Goal: Task Accomplishment & Management: Manage account settings

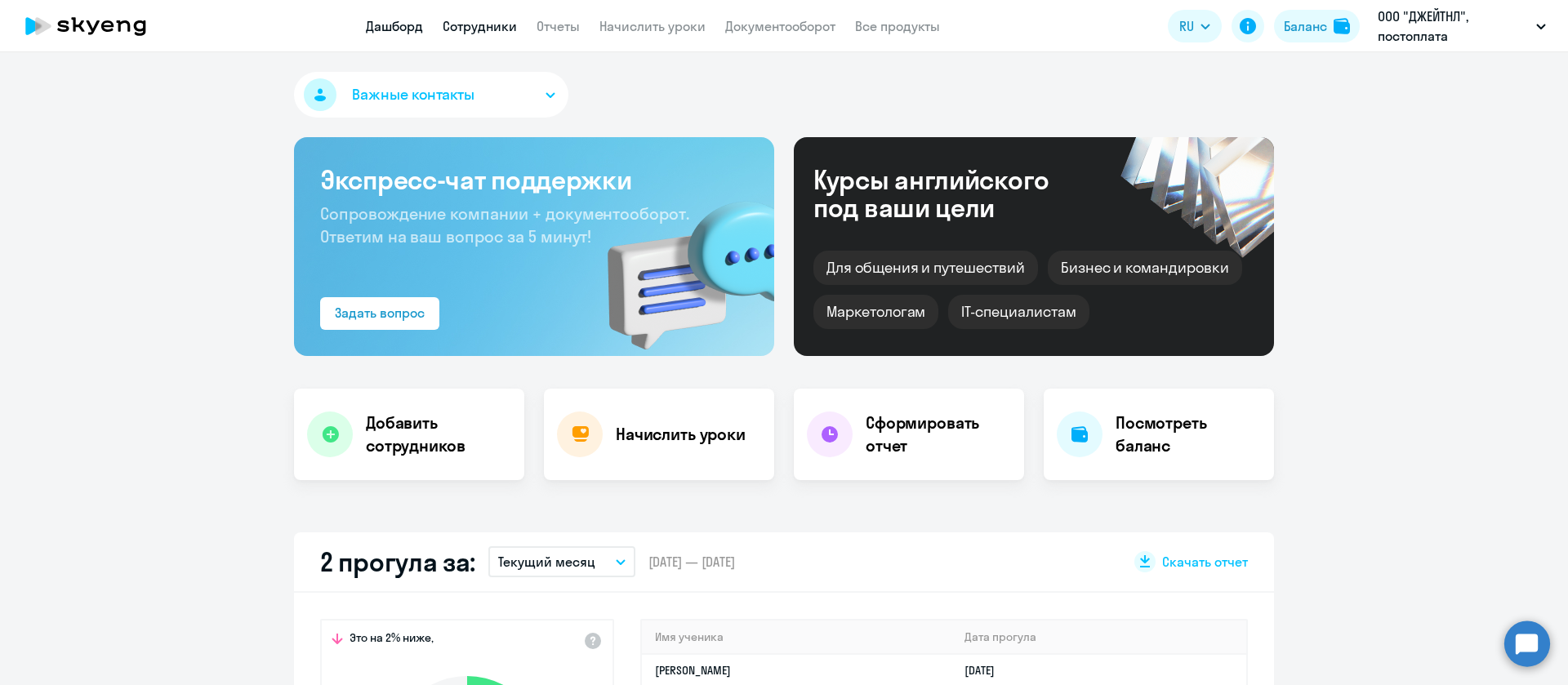
click at [497, 30] on link "Сотрудники" at bounding box center [480, 26] width 74 height 16
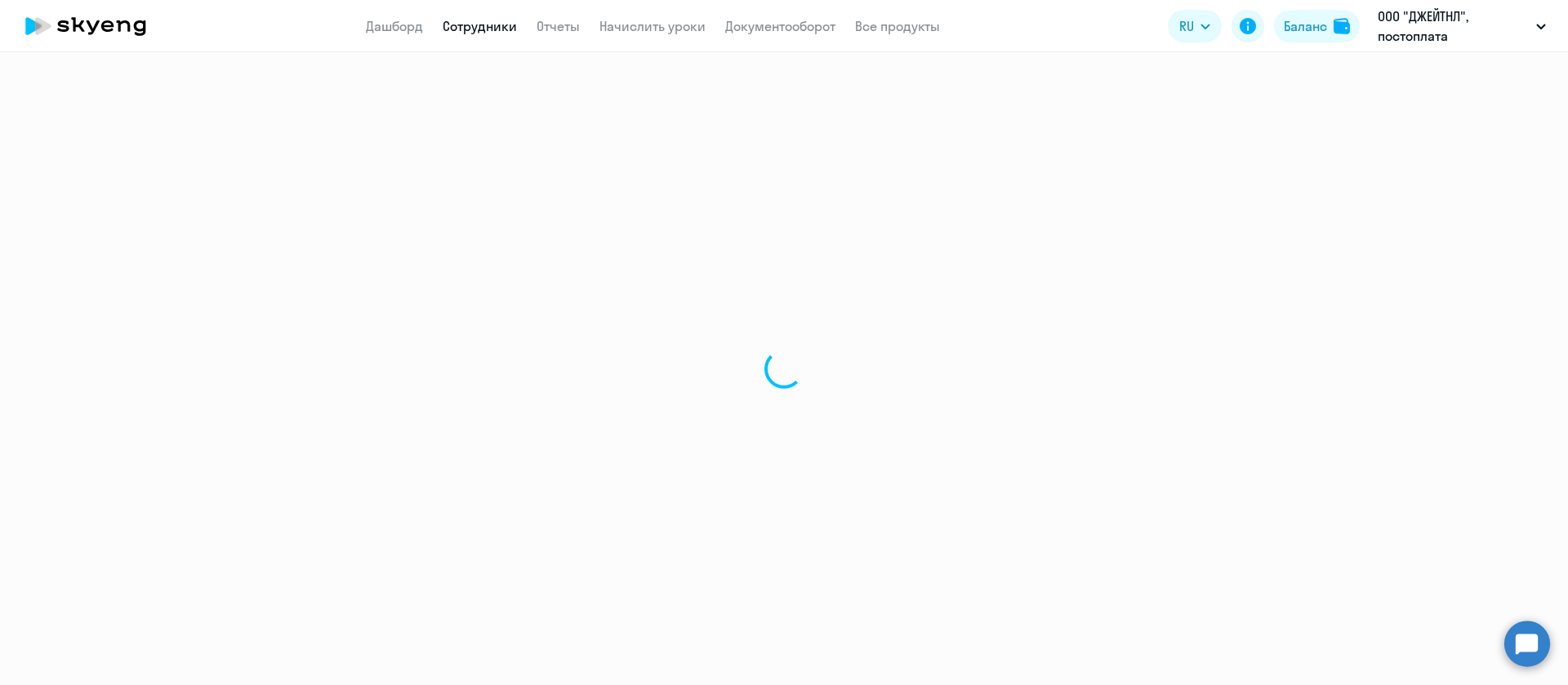
select select "30"
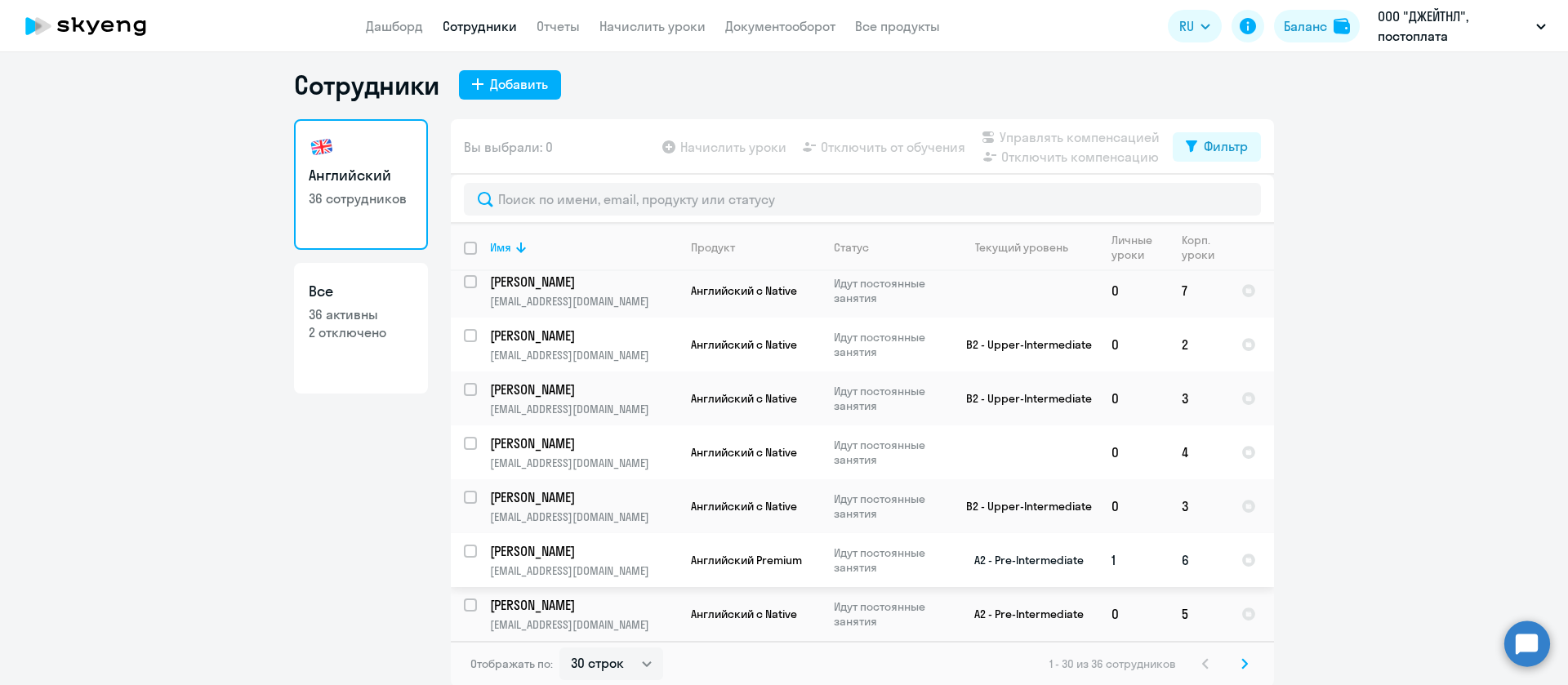
scroll to position [10, 0]
click at [1235, 655] on svg-icon at bounding box center [1245, 662] width 20 height 20
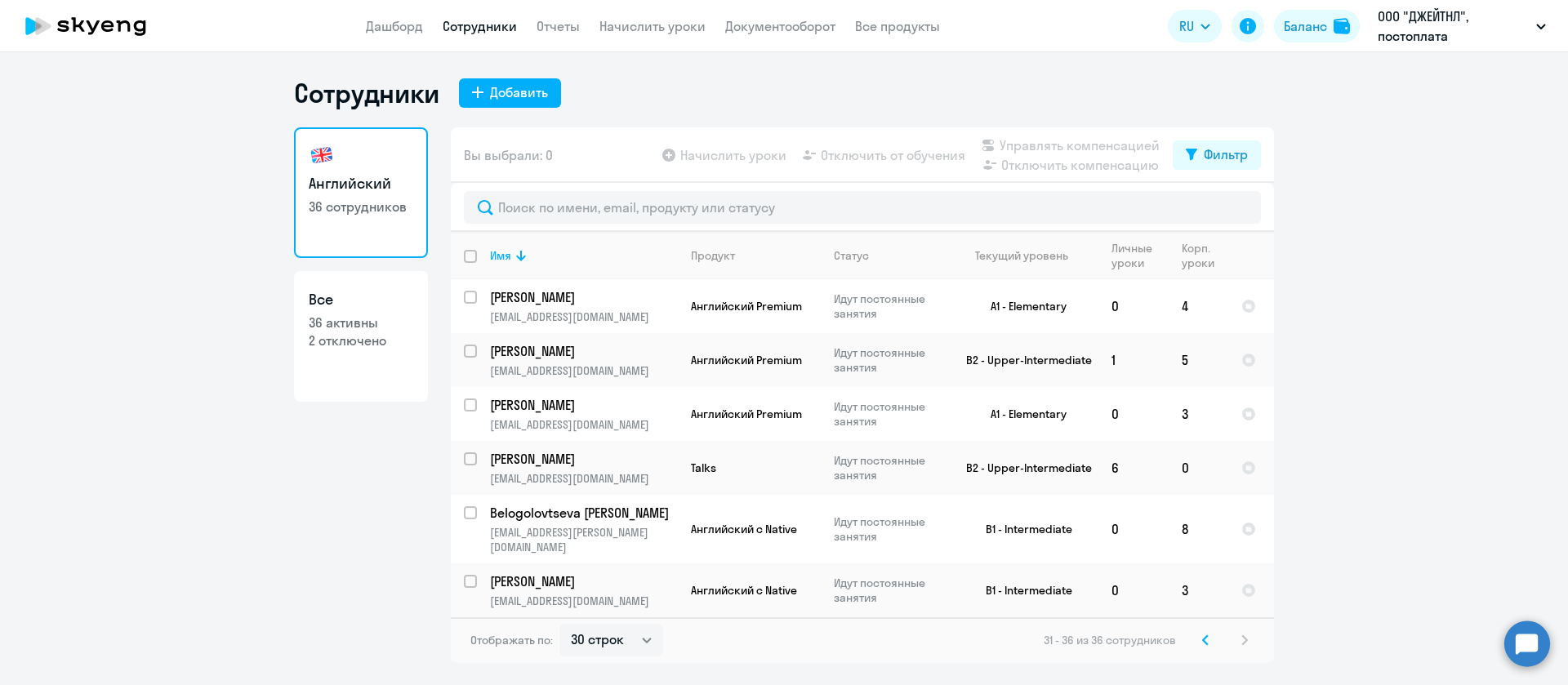
scroll to position [0, 0]
click at [1202, 631] on svg-icon at bounding box center [1206, 640] width 20 height 20
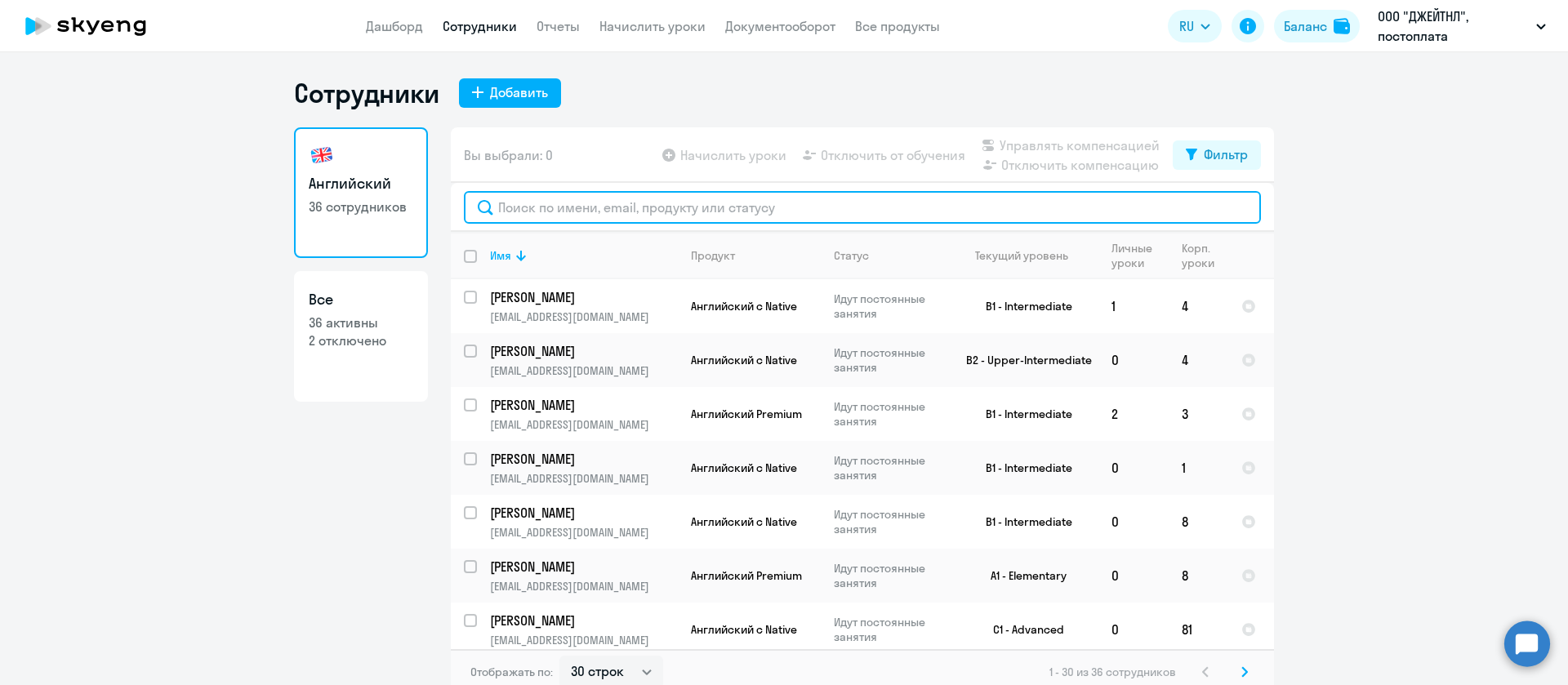
click at [487, 198] on input "text" at bounding box center [862, 208] width 798 height 33
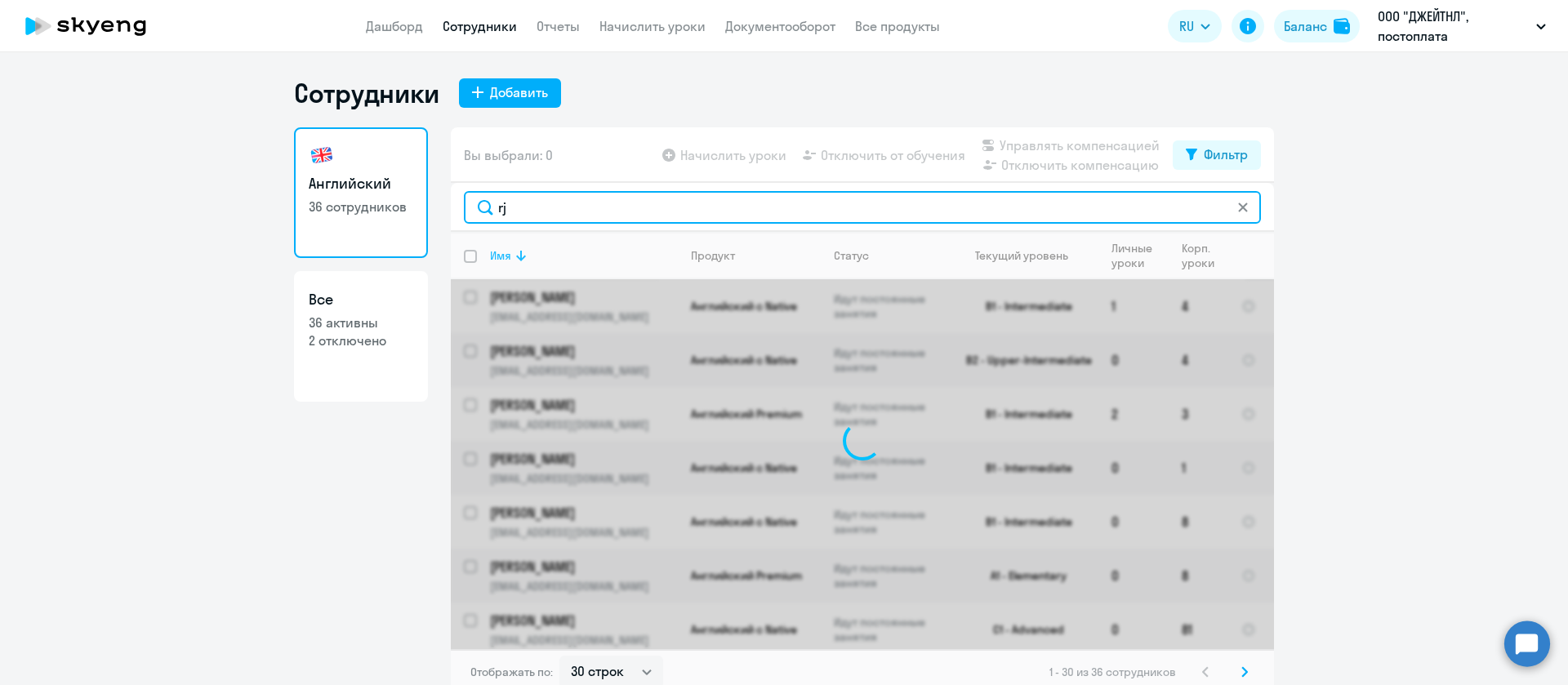
type input "r"
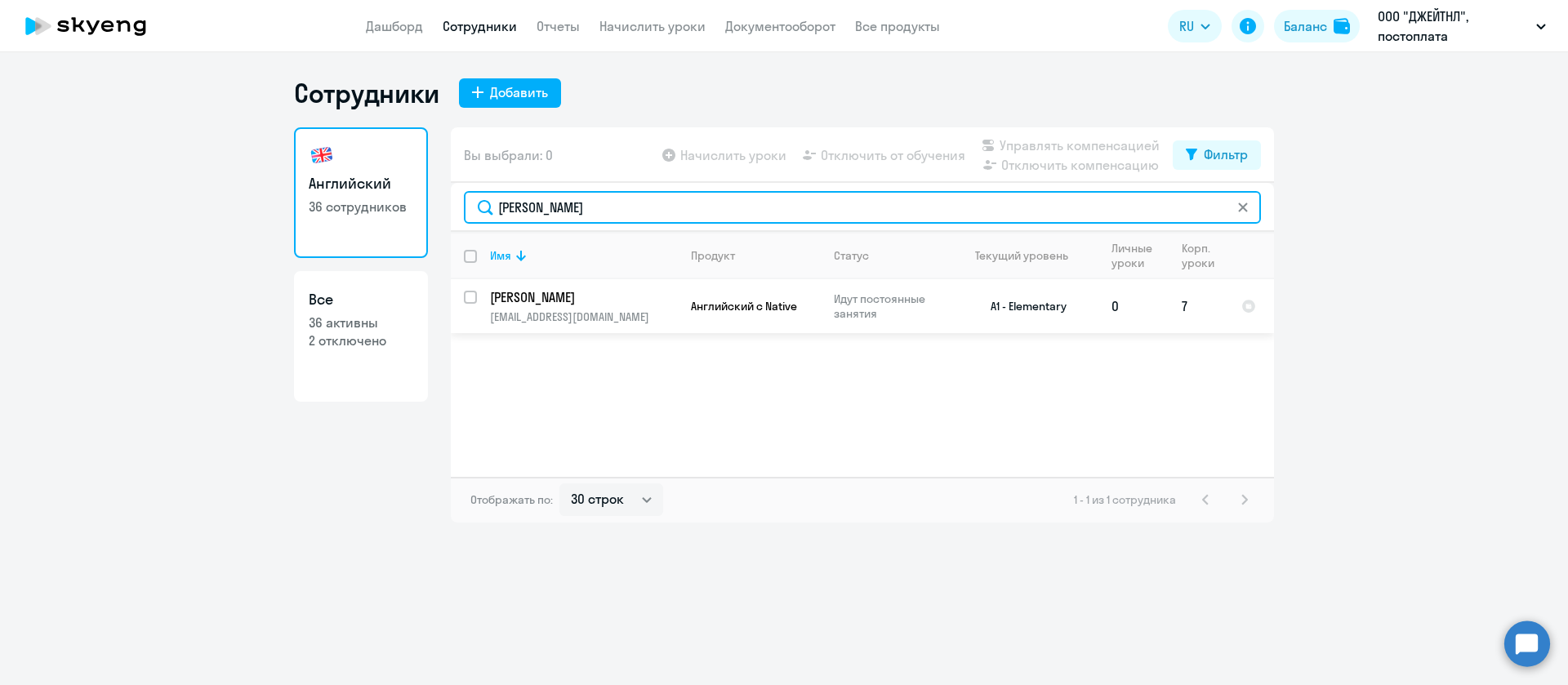
type input "[PERSON_NAME]"
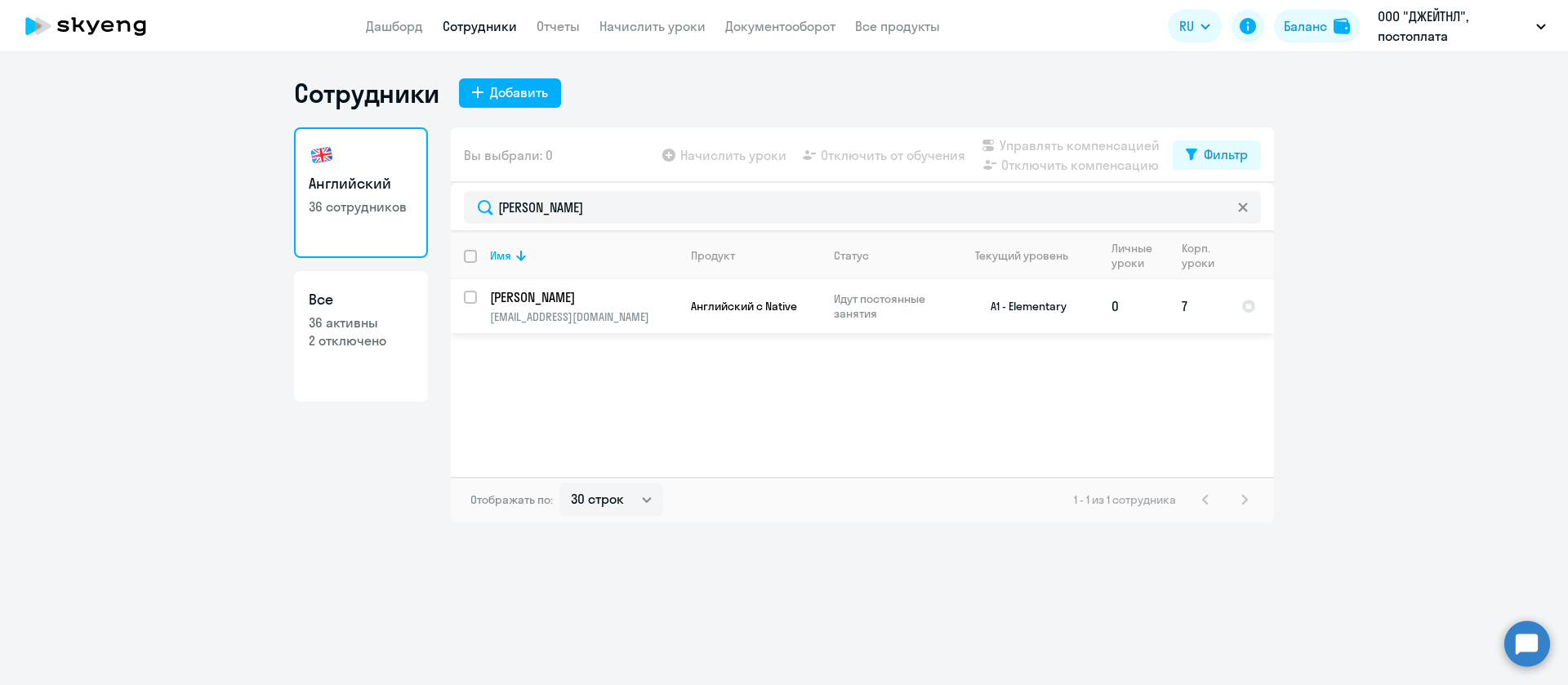
click at [623, 292] on p "[PERSON_NAME]" at bounding box center [582, 298] width 185 height 18
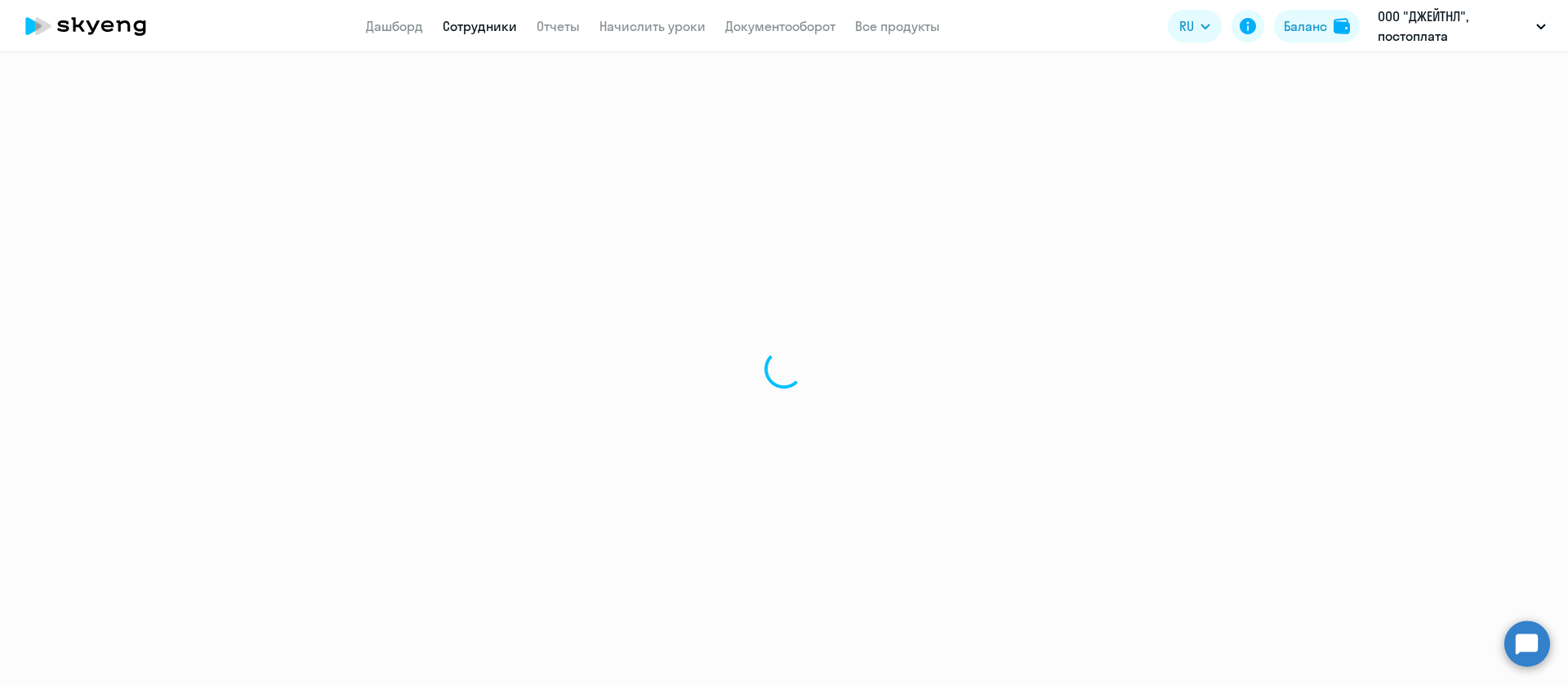
select select "english"
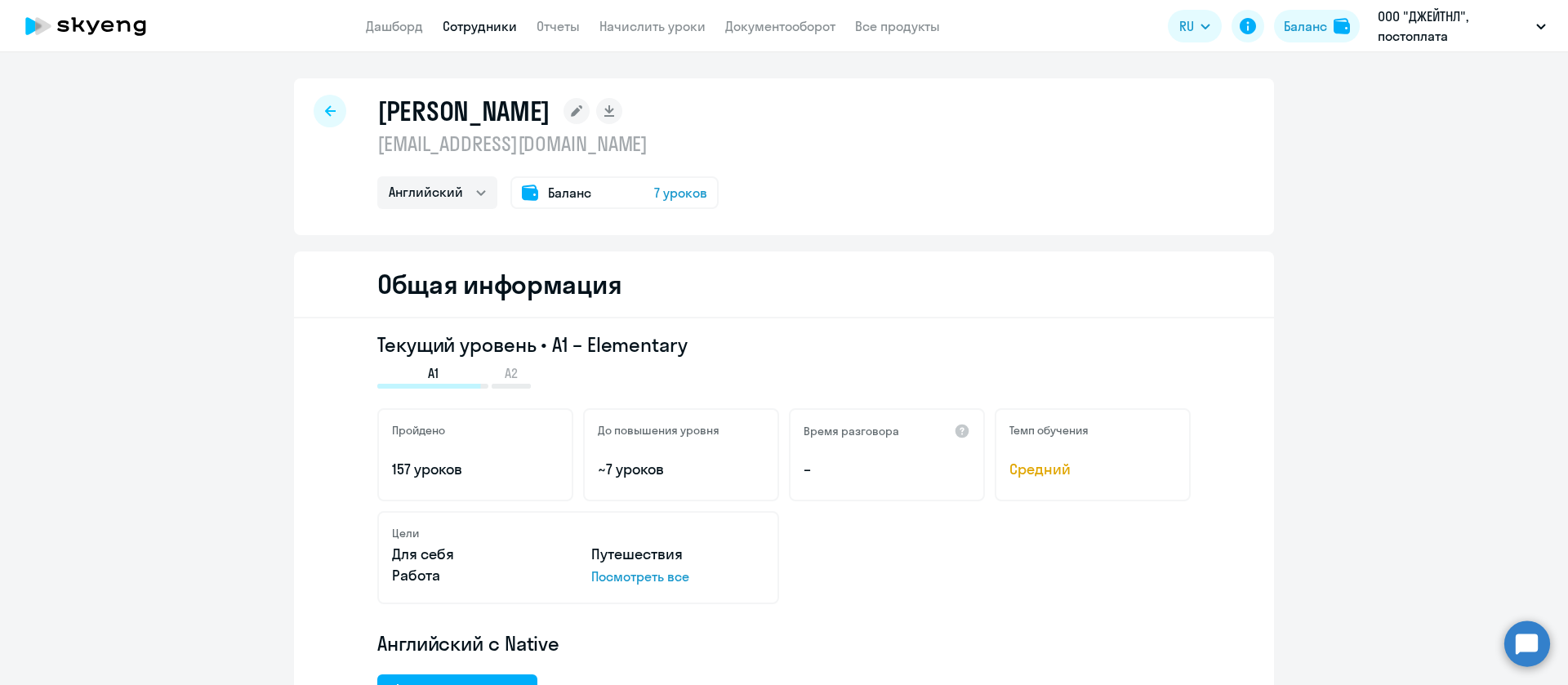
click at [479, 148] on p "[EMAIL_ADDRESS][DOMAIN_NAME]" at bounding box center [549, 143] width 341 height 26
copy p "[EMAIL_ADDRESS][DOMAIN_NAME]"
drag, startPoint x: 695, startPoint y: 30, endPoint x: 685, endPoint y: 47, distance: 19.7
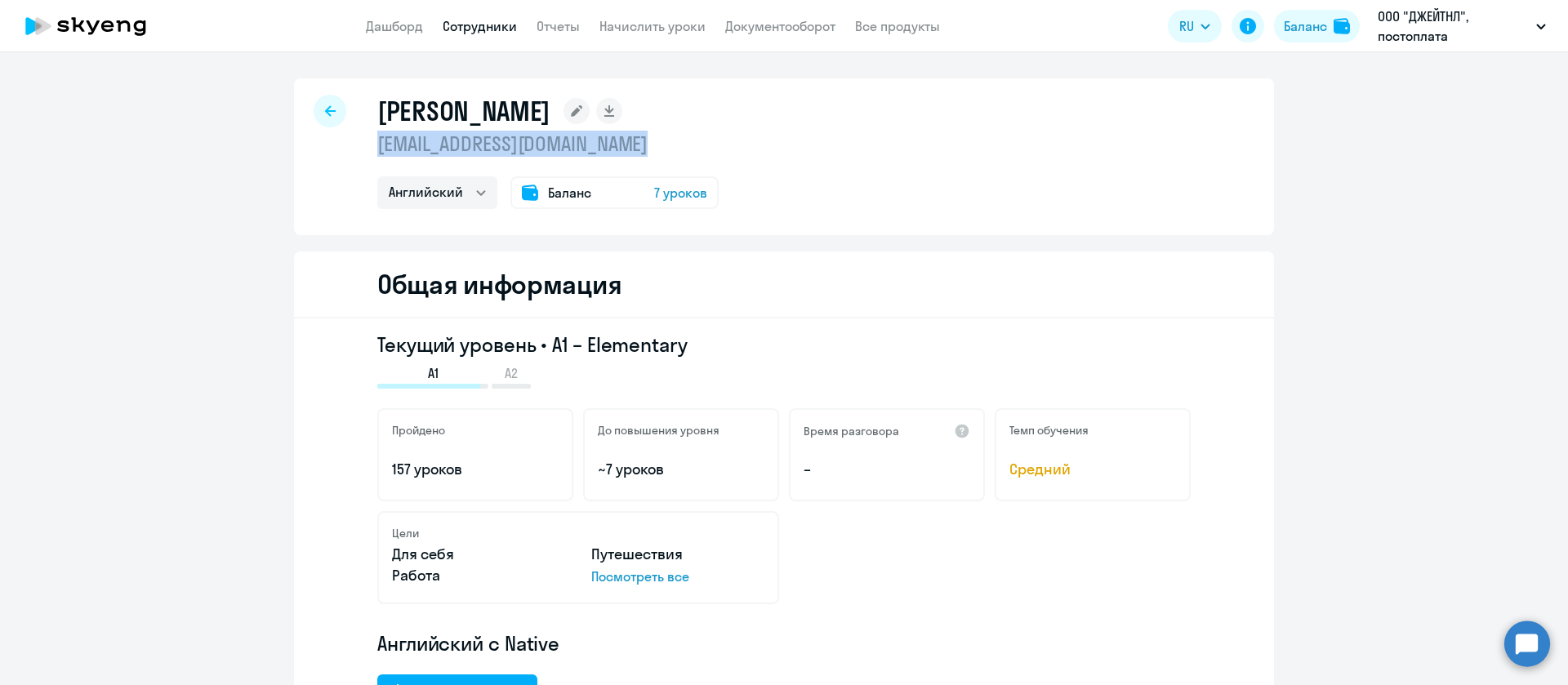
click at [695, 30] on link "Начислить уроки" at bounding box center [652, 26] width 106 height 16
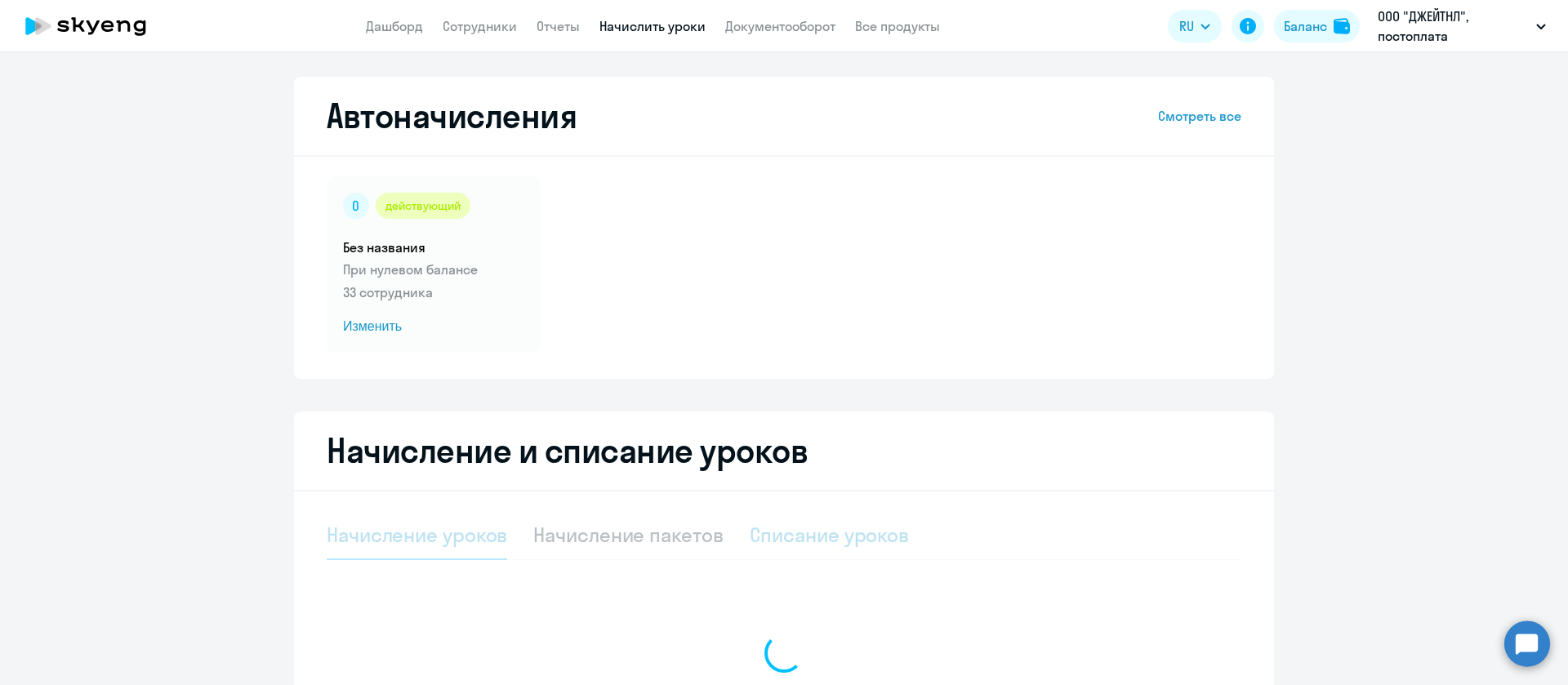
select select "10"
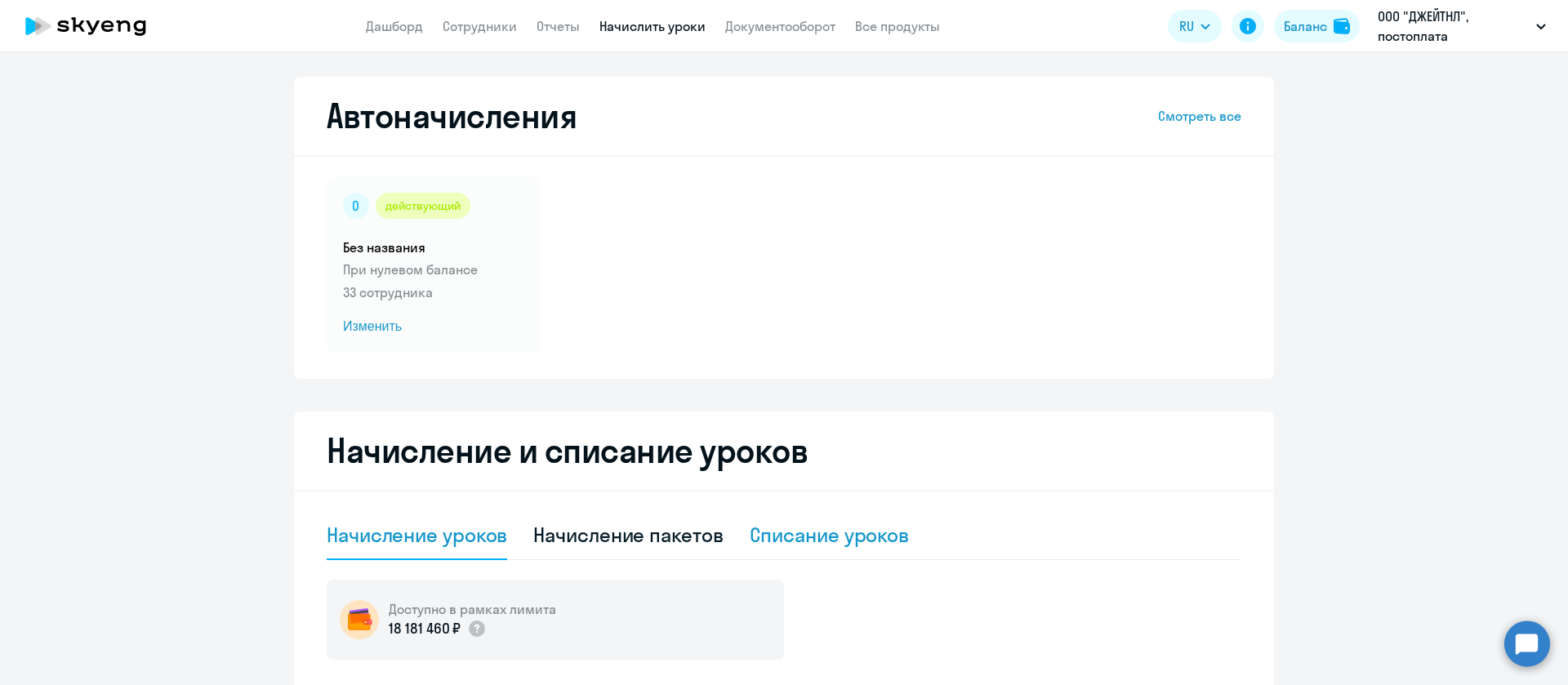
click at [776, 539] on div "Списание уроков" at bounding box center [830, 535] width 160 height 26
select select "10"
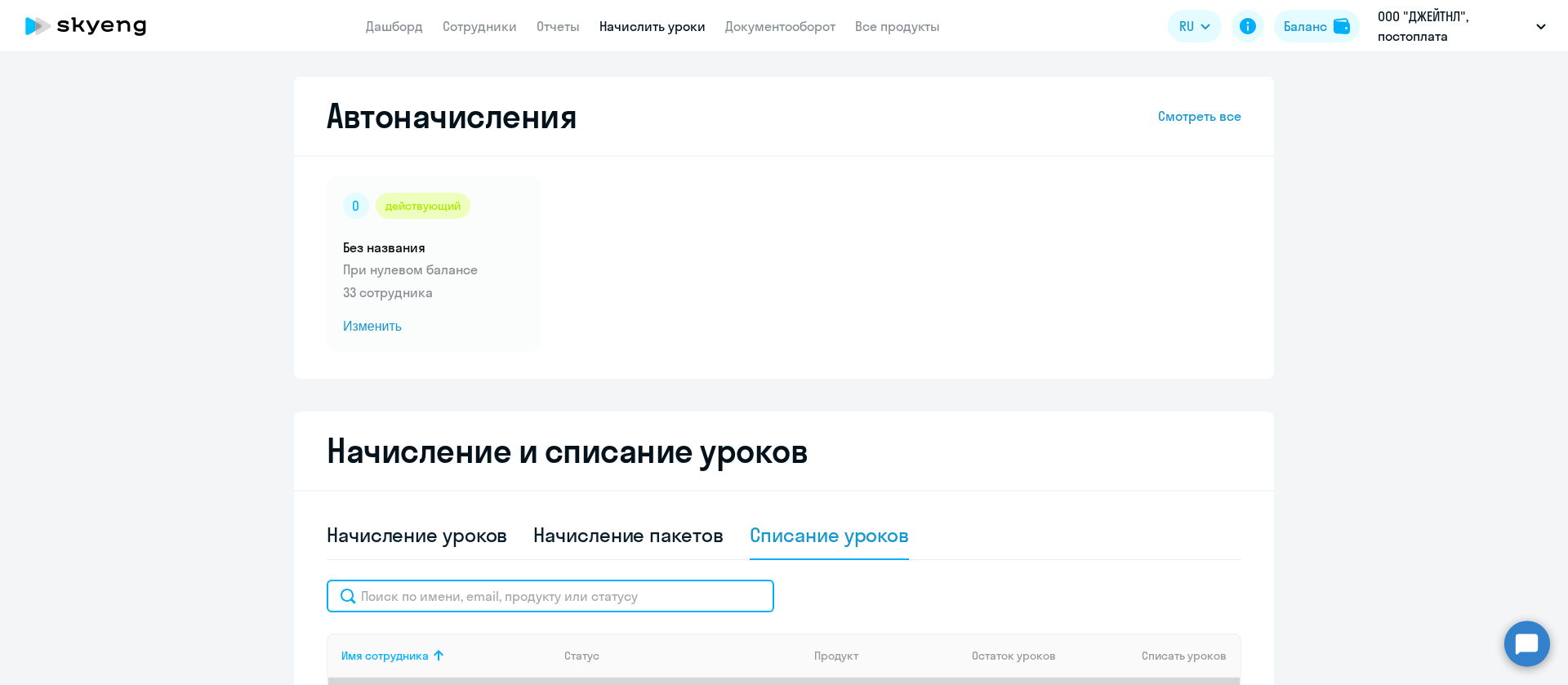
click at [596, 609] on input "text" at bounding box center [550, 596] width 448 height 33
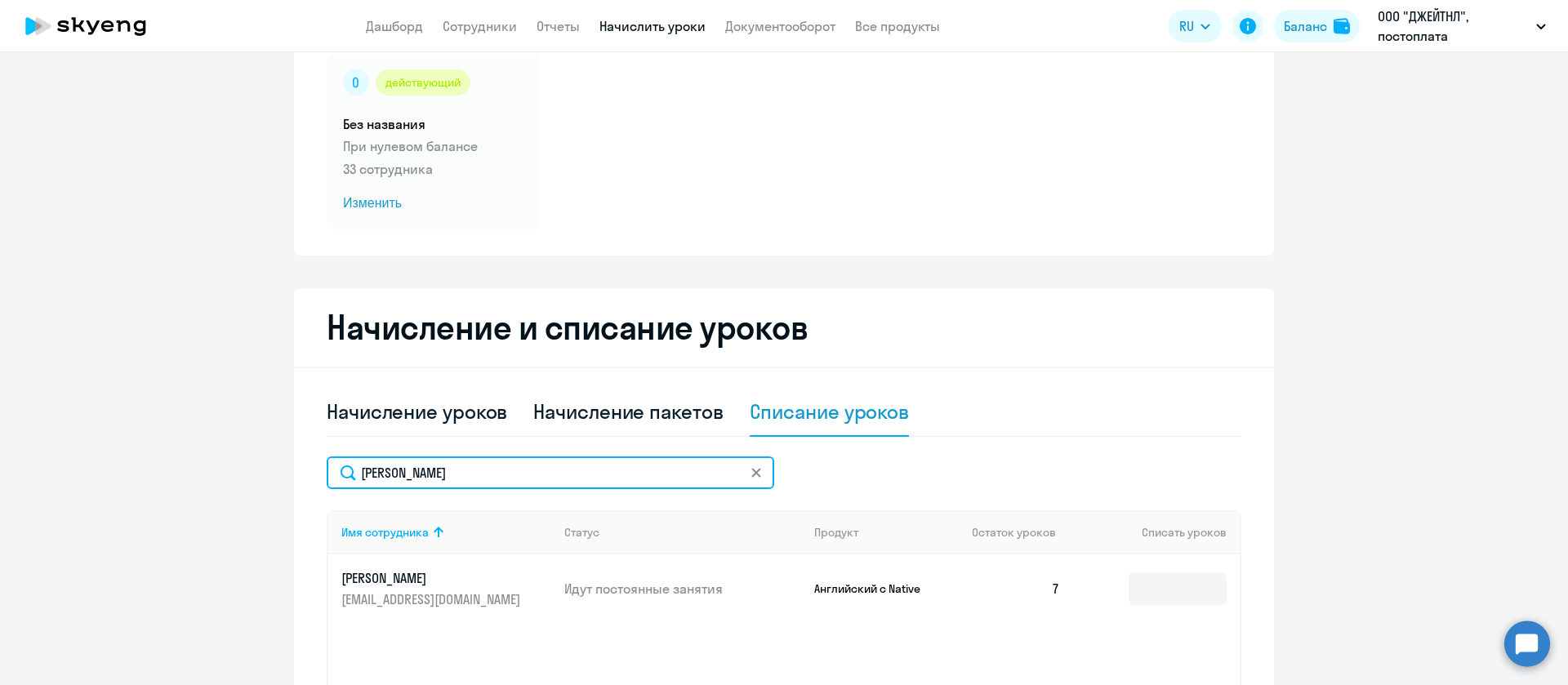
scroll to position [245, 0]
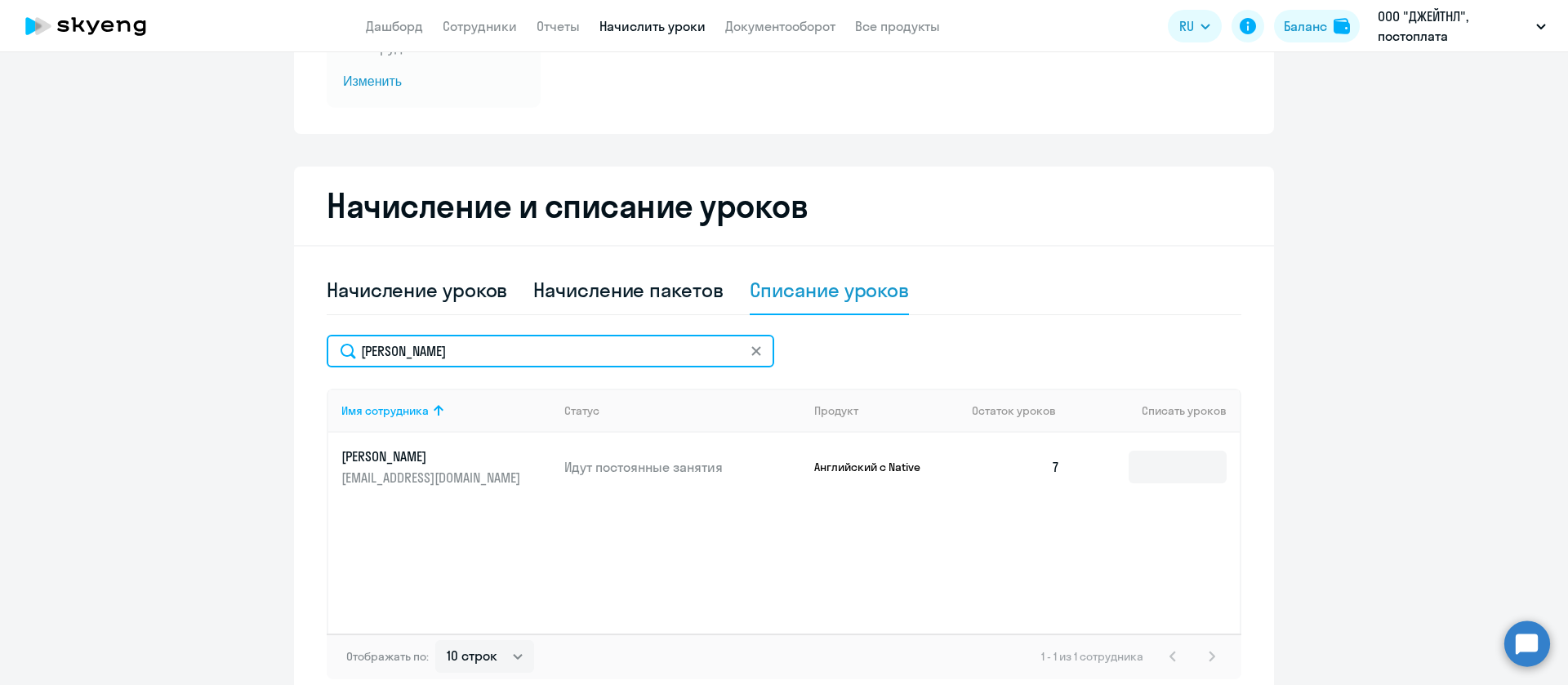
type input "[PERSON_NAME]"
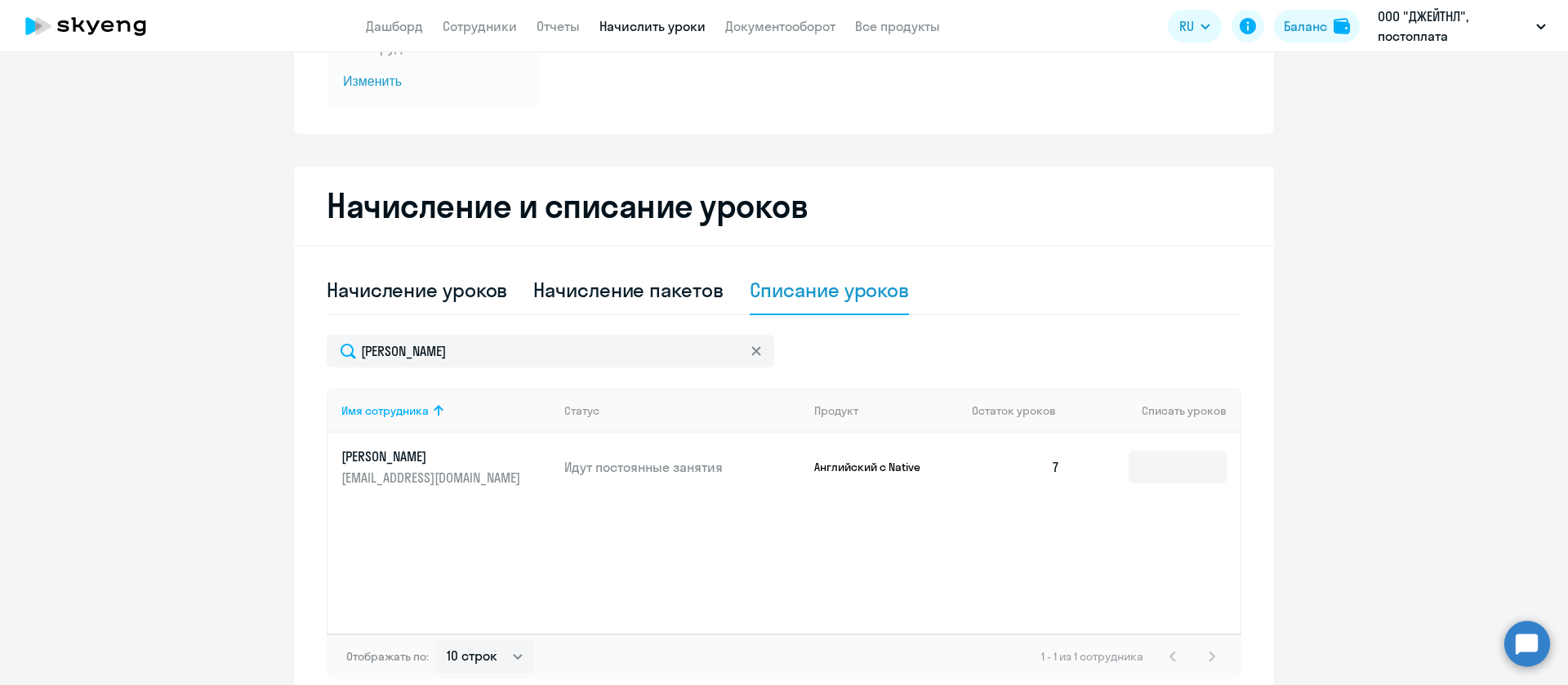
click at [398, 464] on p "[PERSON_NAME]" at bounding box center [433, 457] width 183 height 18
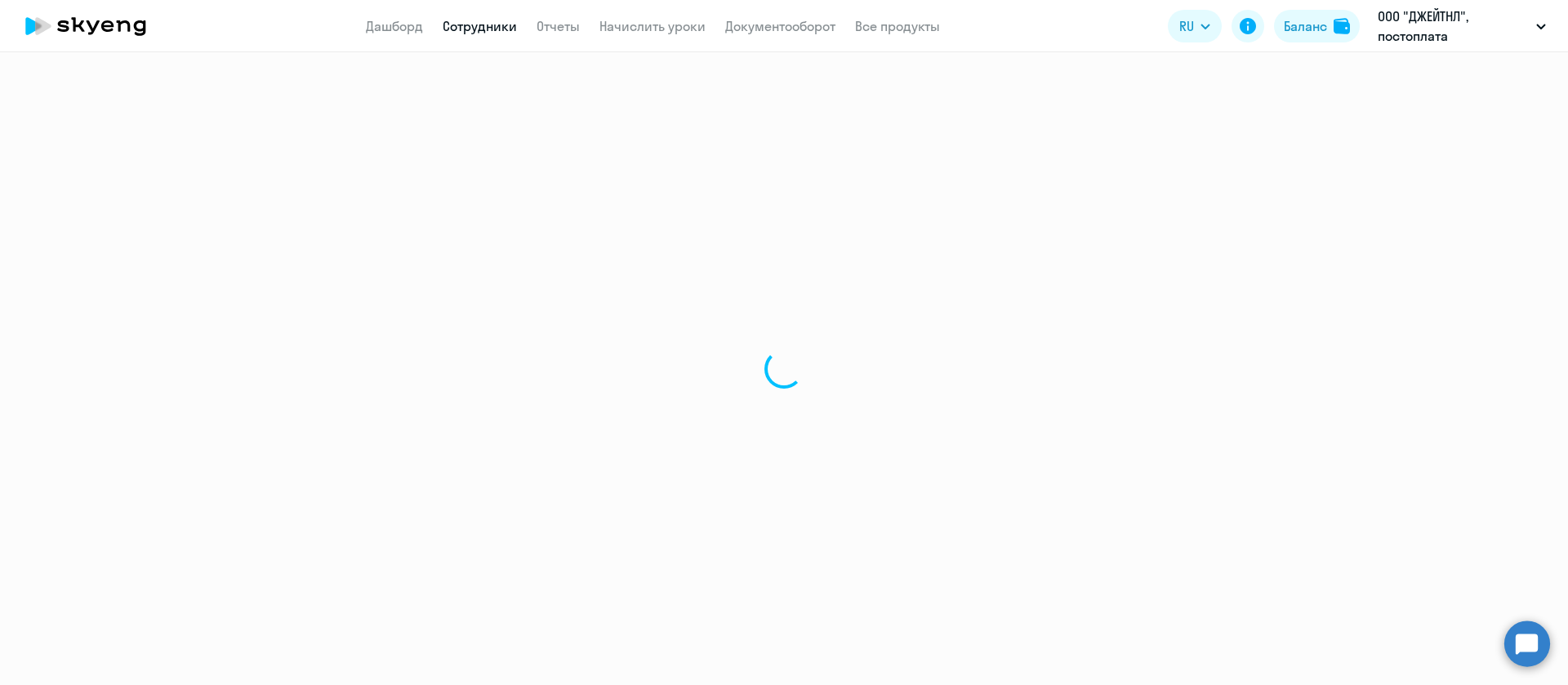
select select "english"
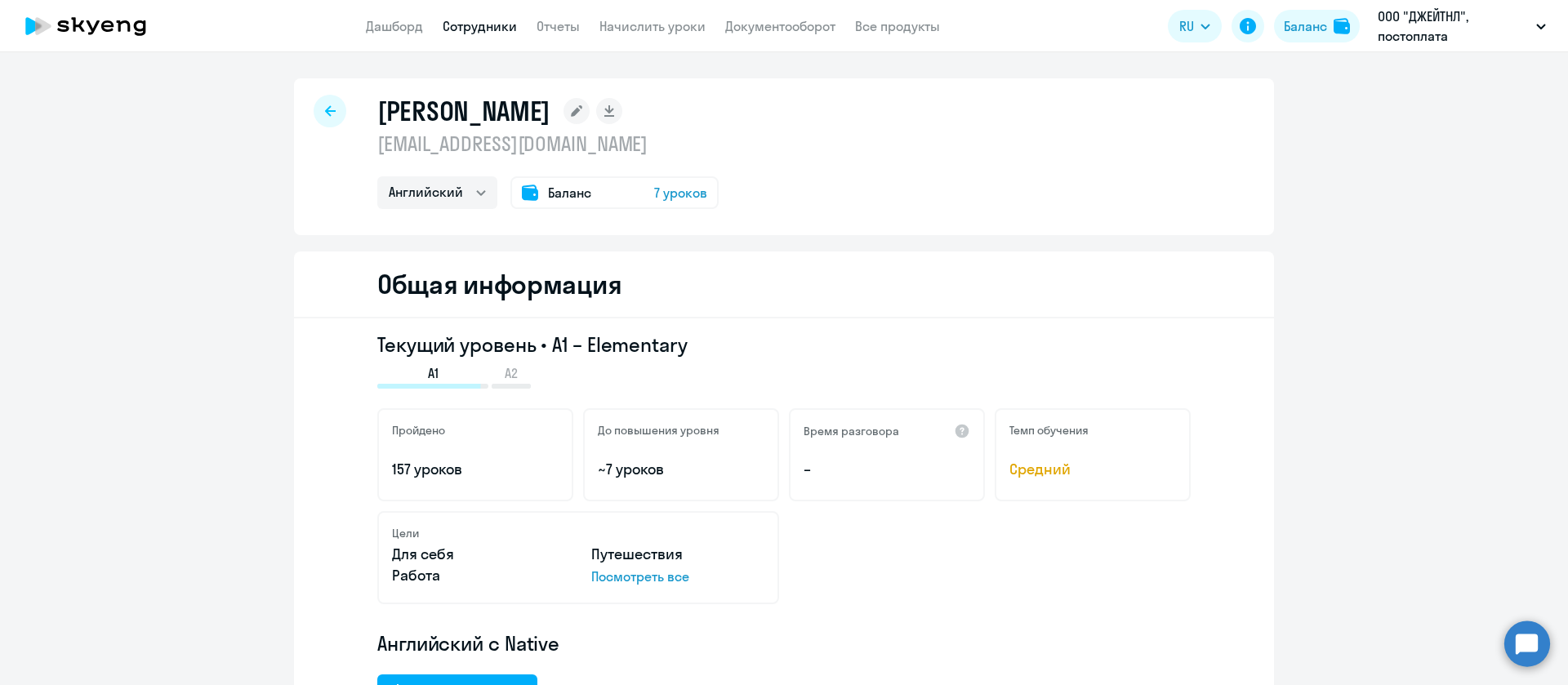
click at [500, 148] on p "[EMAIL_ADDRESS][DOMAIN_NAME]" at bounding box center [549, 143] width 341 height 26
copy p "[EMAIL_ADDRESS][DOMAIN_NAME]"
click at [697, 35] on app-menu-item-link "Начислить уроки" at bounding box center [652, 26] width 106 height 21
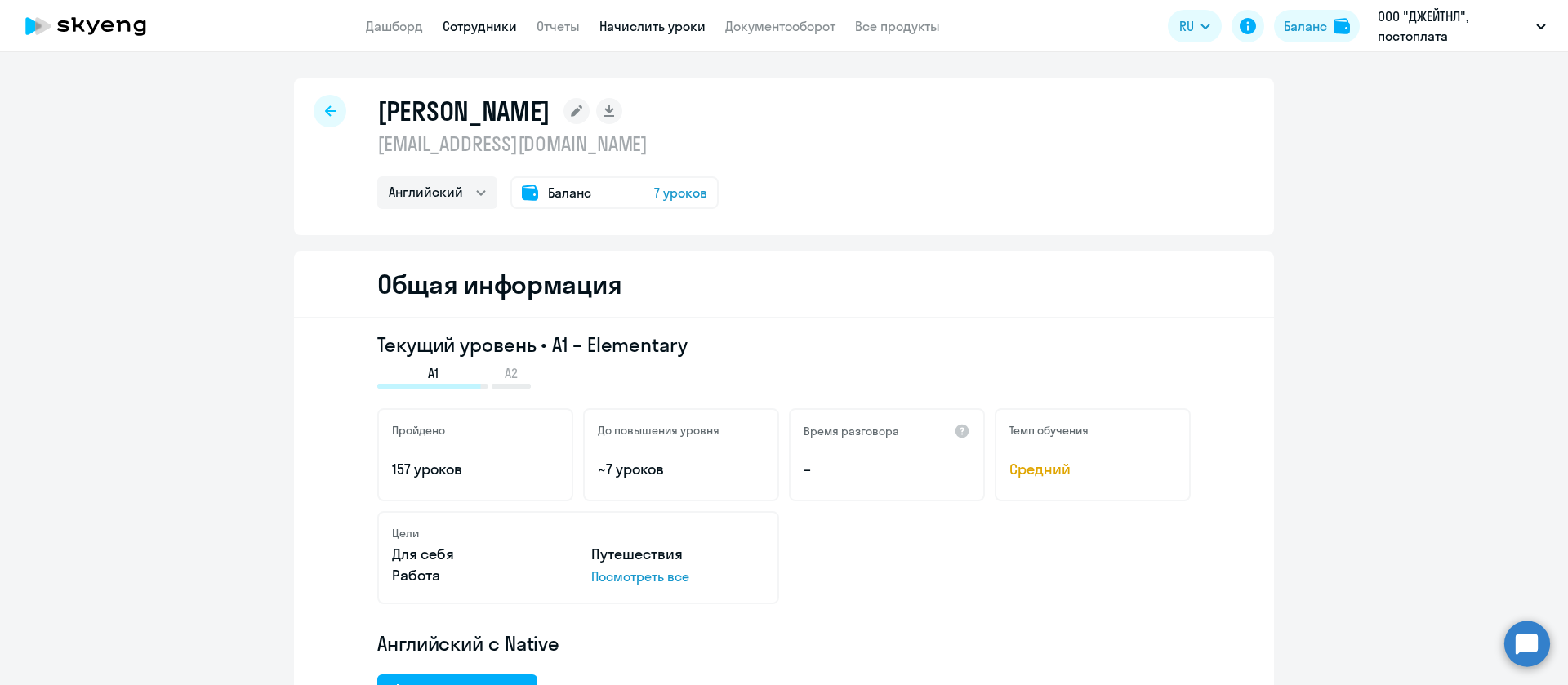
click at [691, 26] on link "Начислить уроки" at bounding box center [652, 26] width 106 height 16
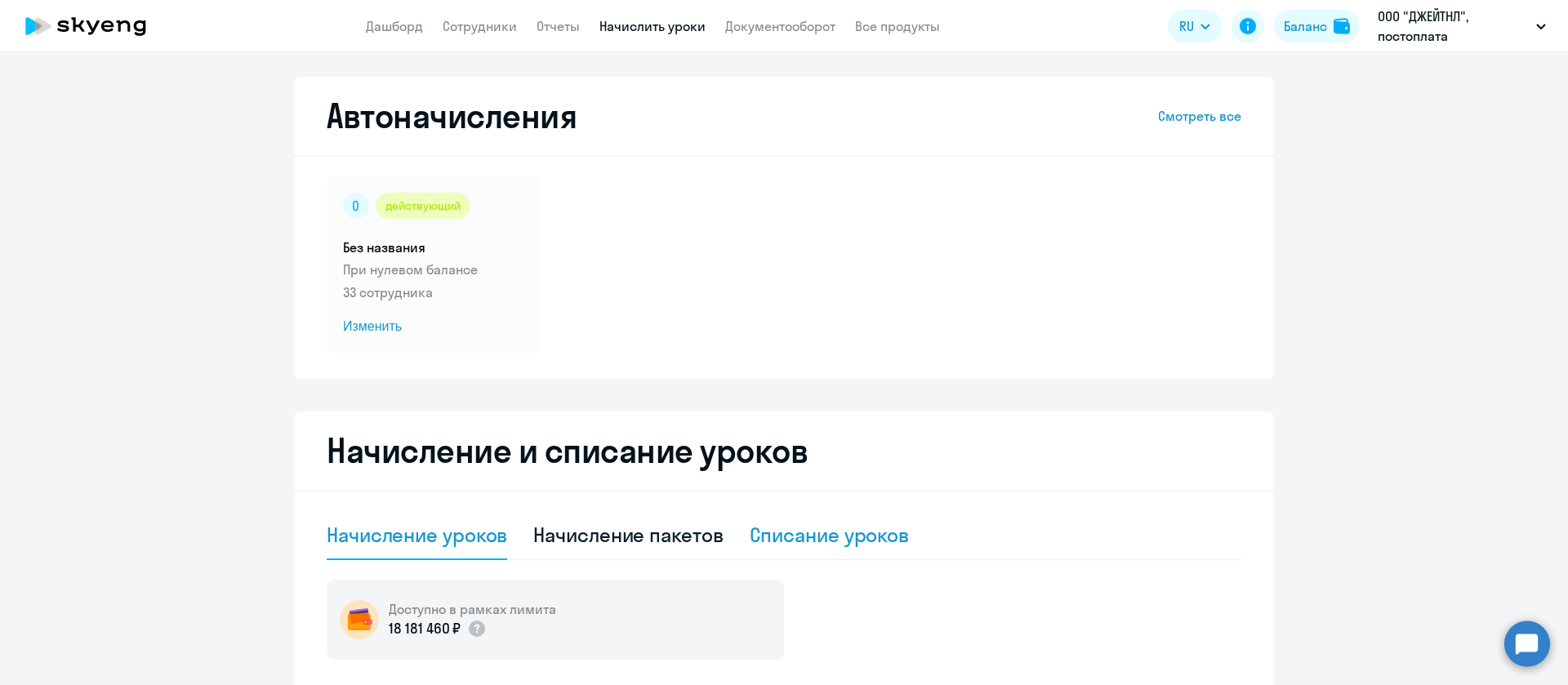
click at [812, 533] on div "Списание уроков" at bounding box center [830, 535] width 160 height 26
select select "10"
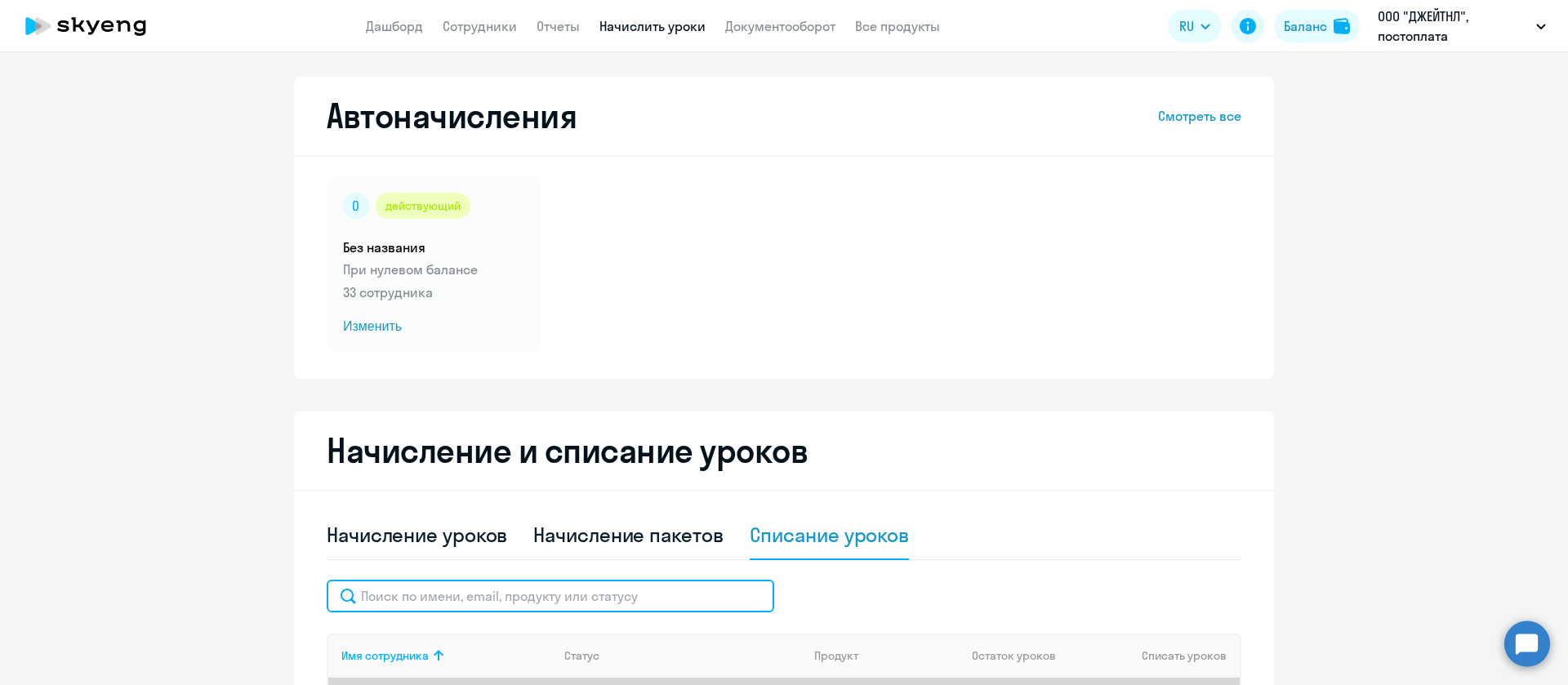
click at [713, 590] on input "text" at bounding box center [550, 596] width 448 height 33
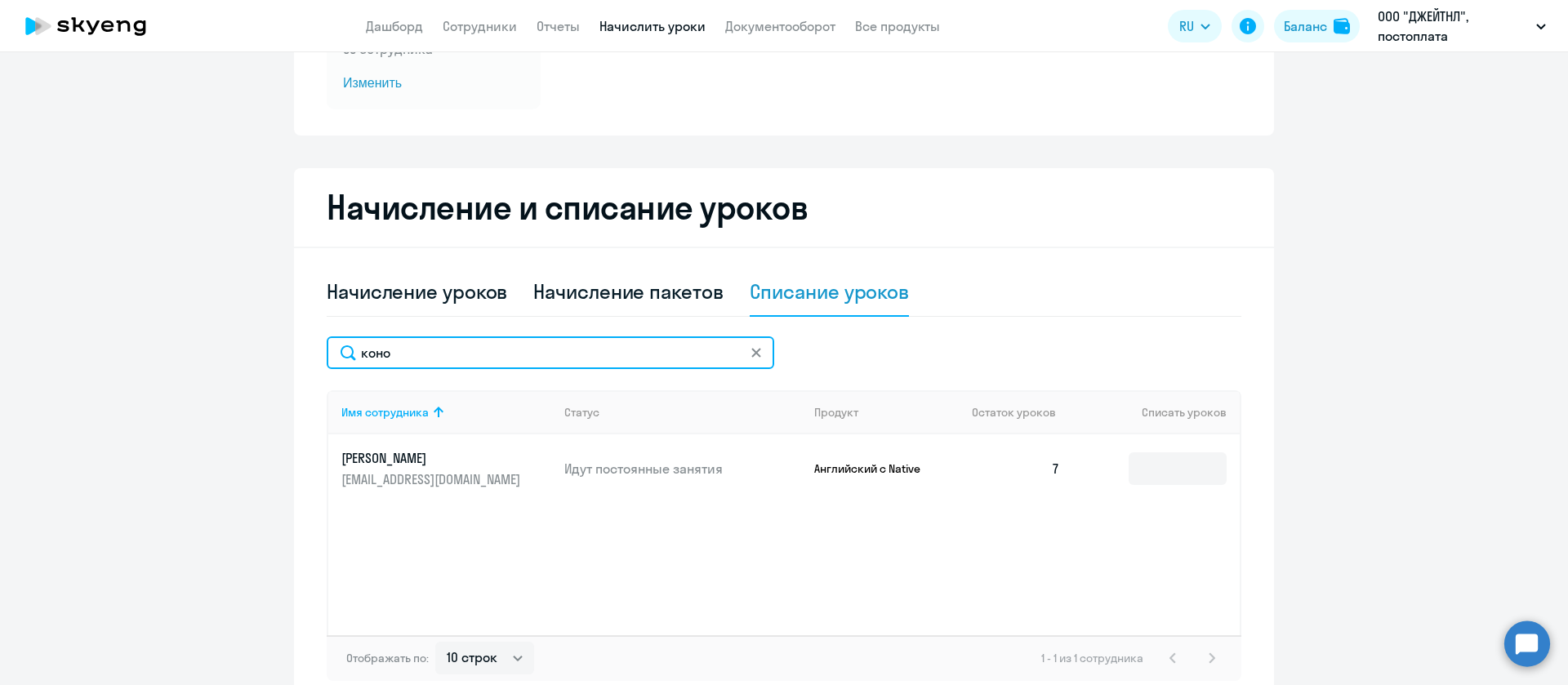
scroll to position [245, 0]
type input "коно"
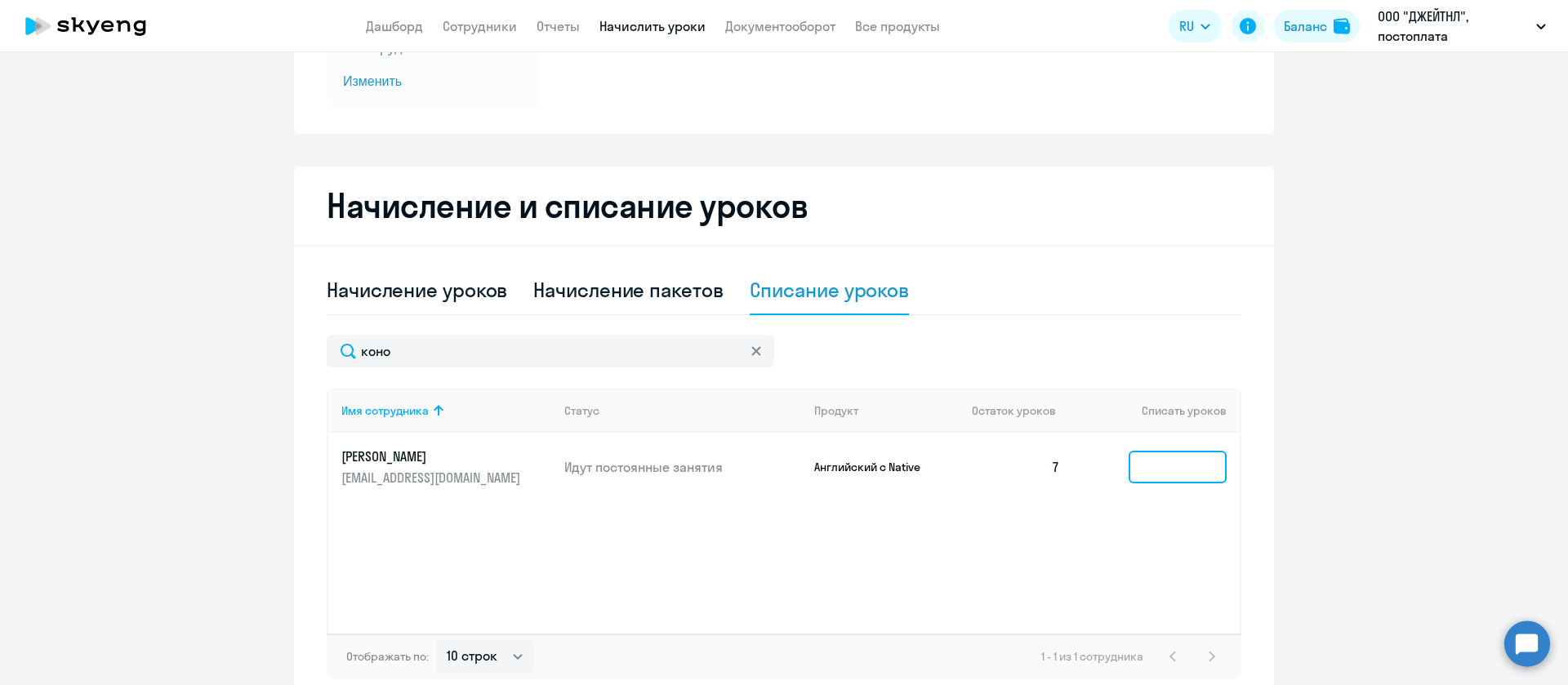
click at [1168, 481] on input at bounding box center [1178, 467] width 98 height 33
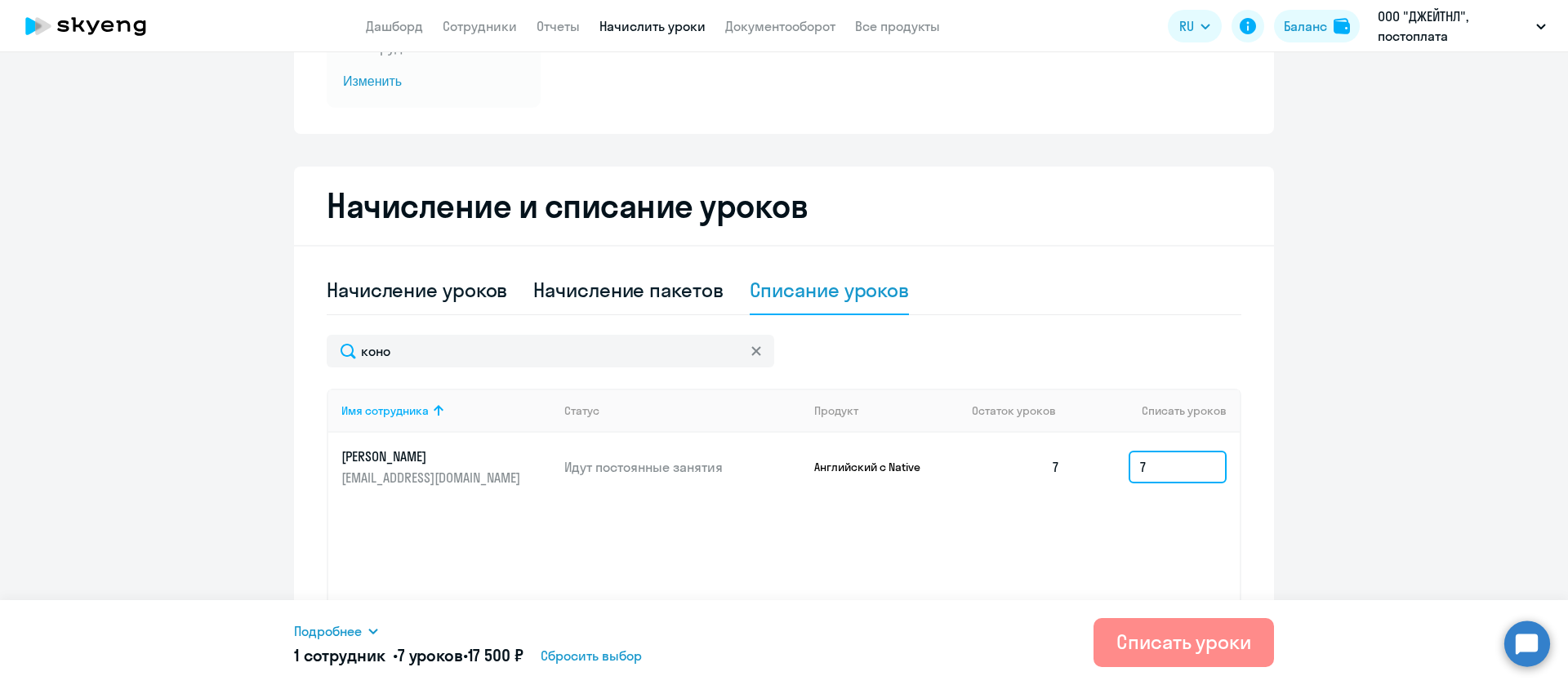
type input "7"
click at [1144, 641] on div "Списать уроки" at bounding box center [1184, 642] width 134 height 26
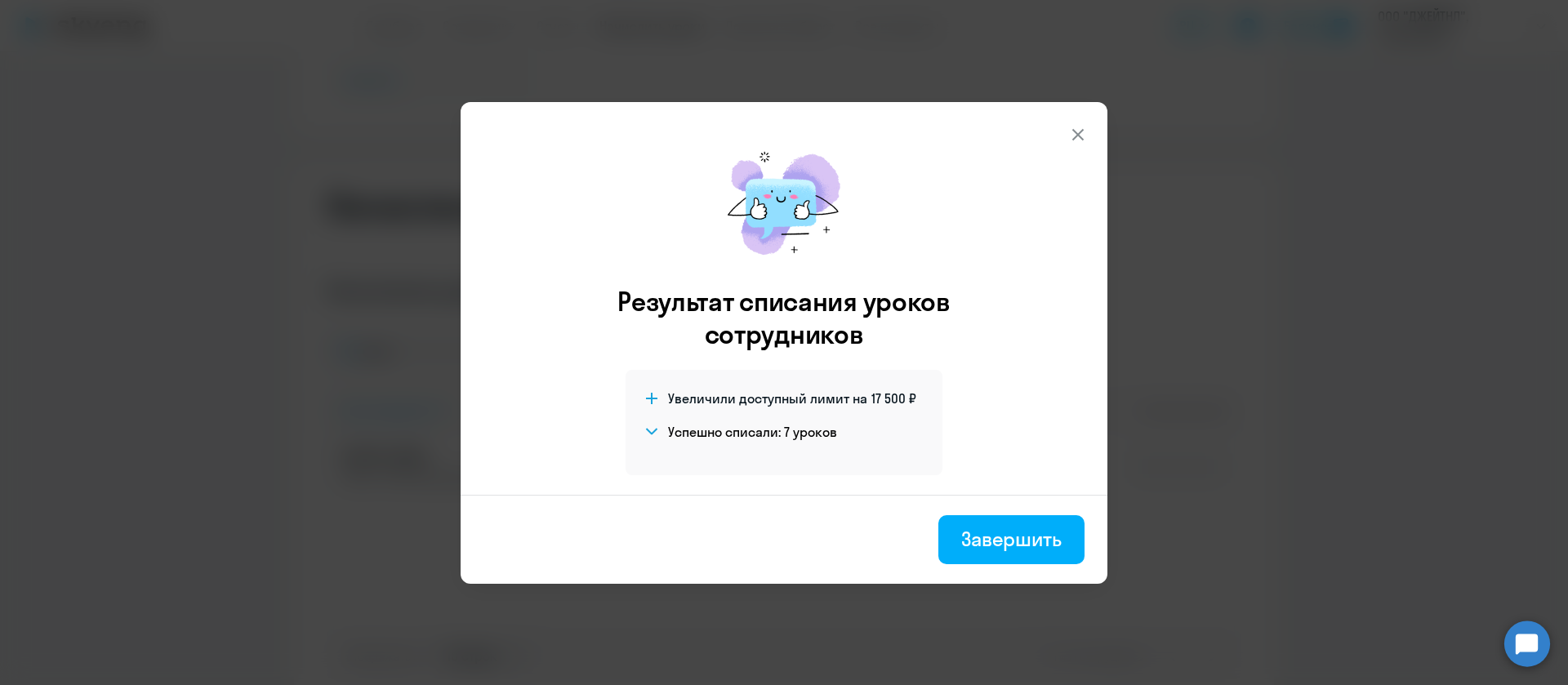
click at [1075, 138] on icon at bounding box center [1078, 134] width 12 height 12
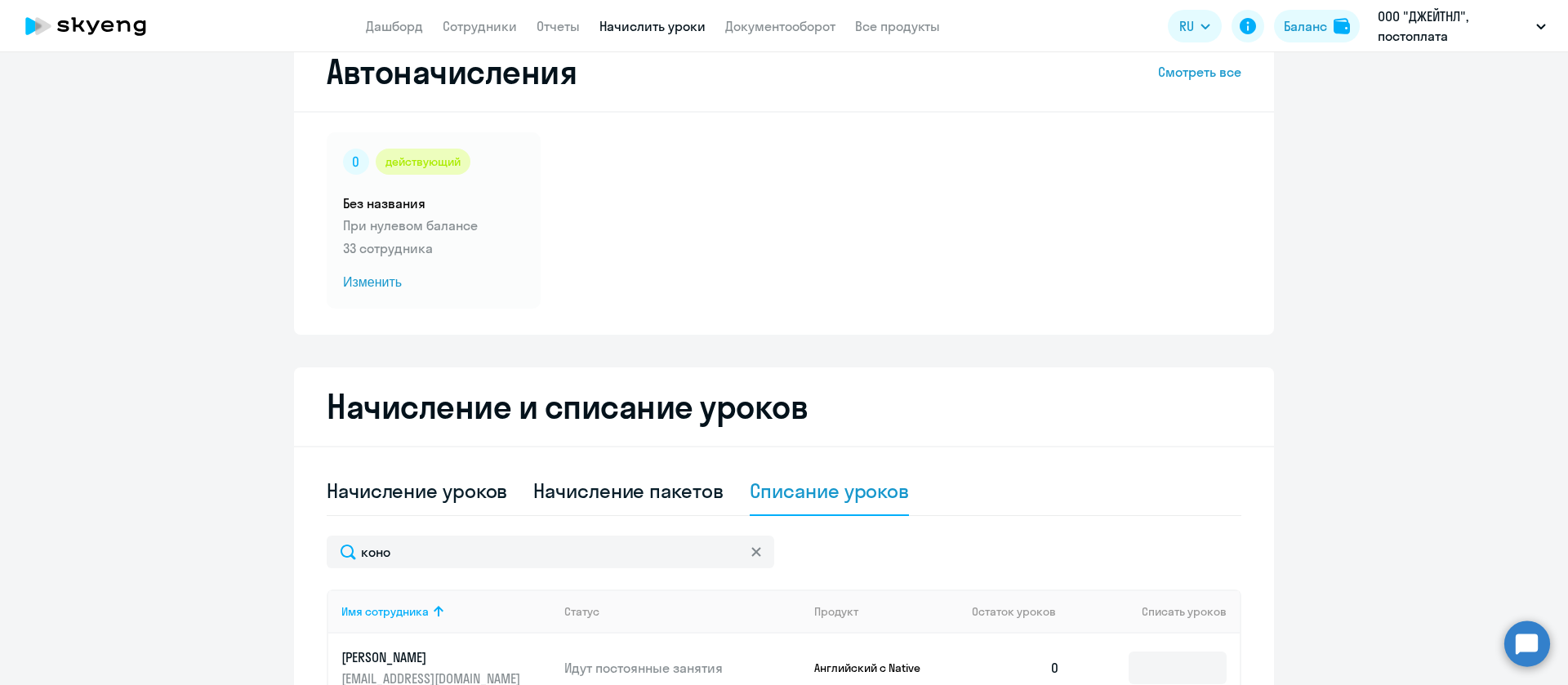
scroll to position [0, 0]
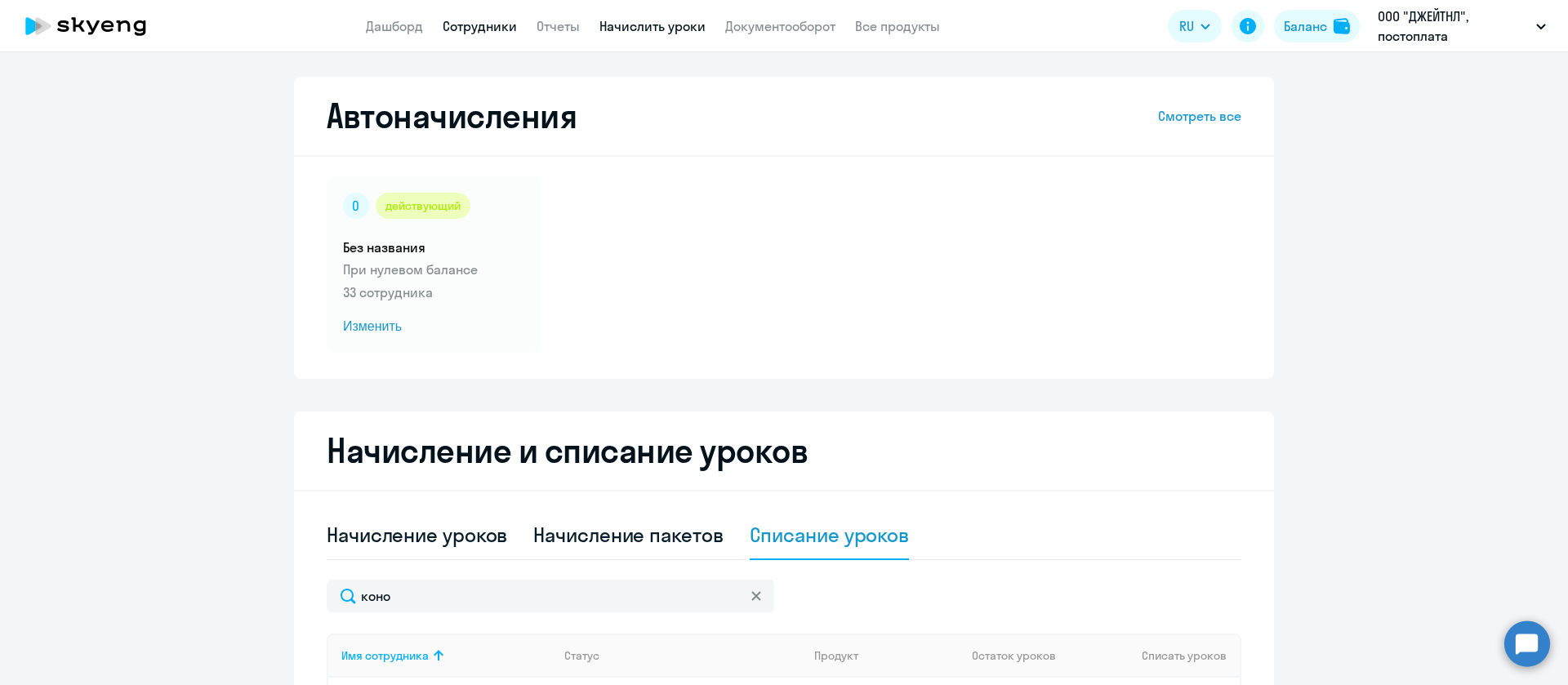
click at [512, 32] on link "Сотрудники" at bounding box center [480, 26] width 74 height 16
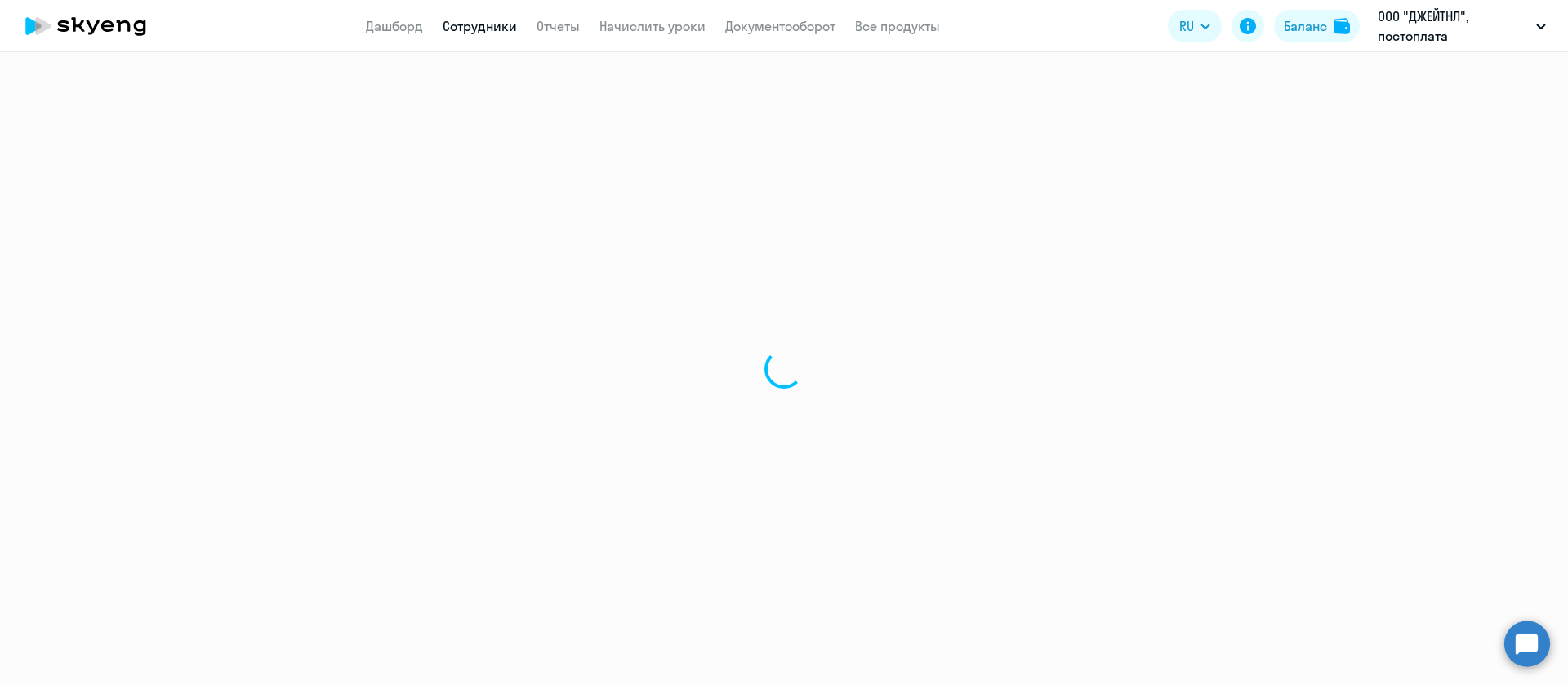
select select "30"
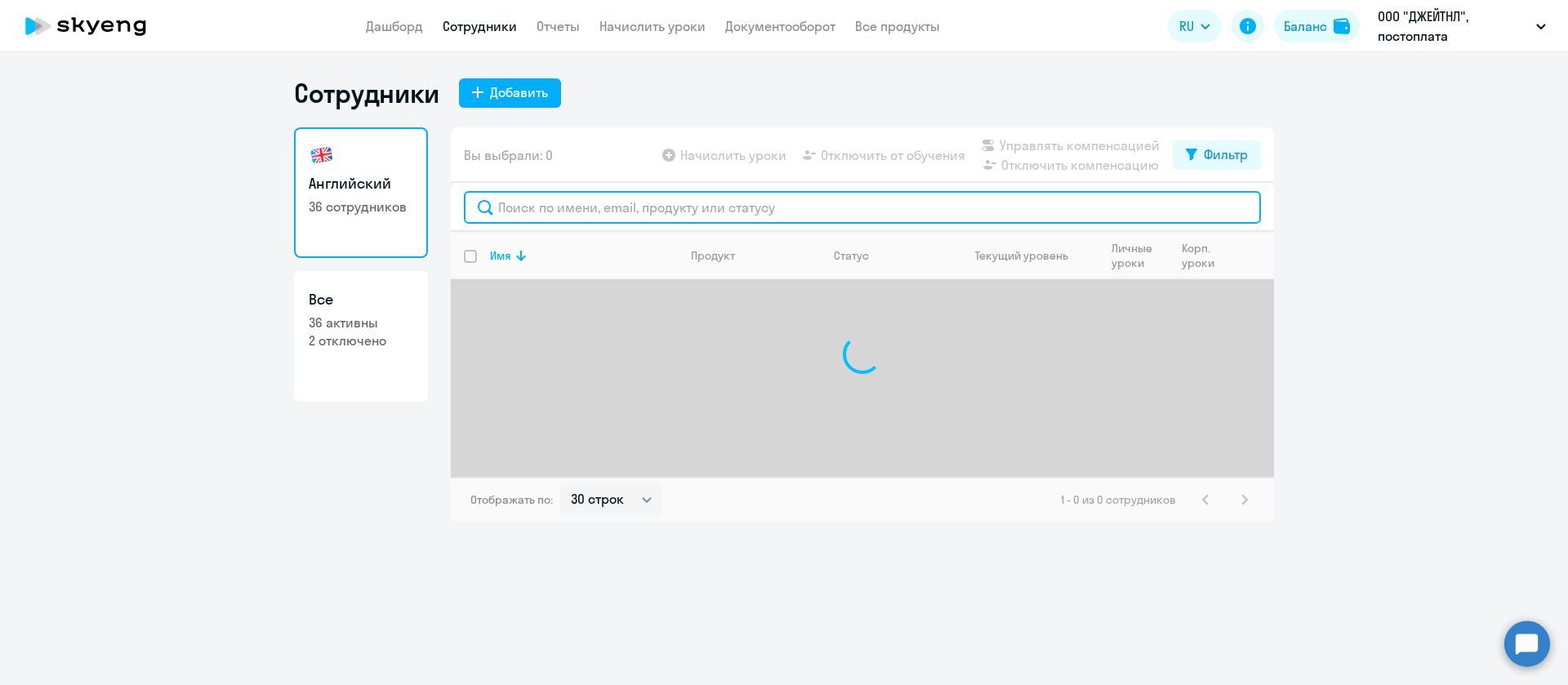
click at [542, 204] on input "text" at bounding box center [862, 208] width 798 height 33
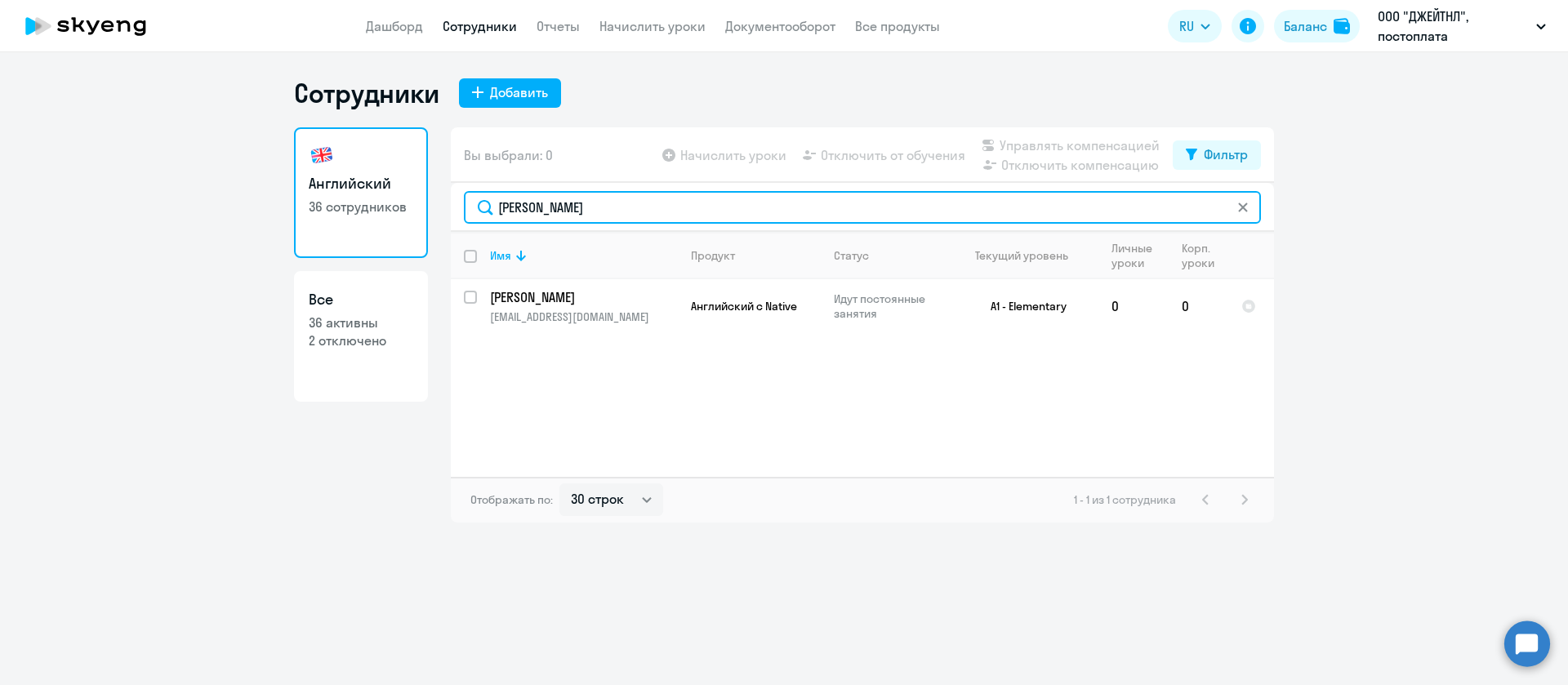
click at [552, 202] on input "[PERSON_NAME]" at bounding box center [862, 208] width 798 height 33
type input "евдок"
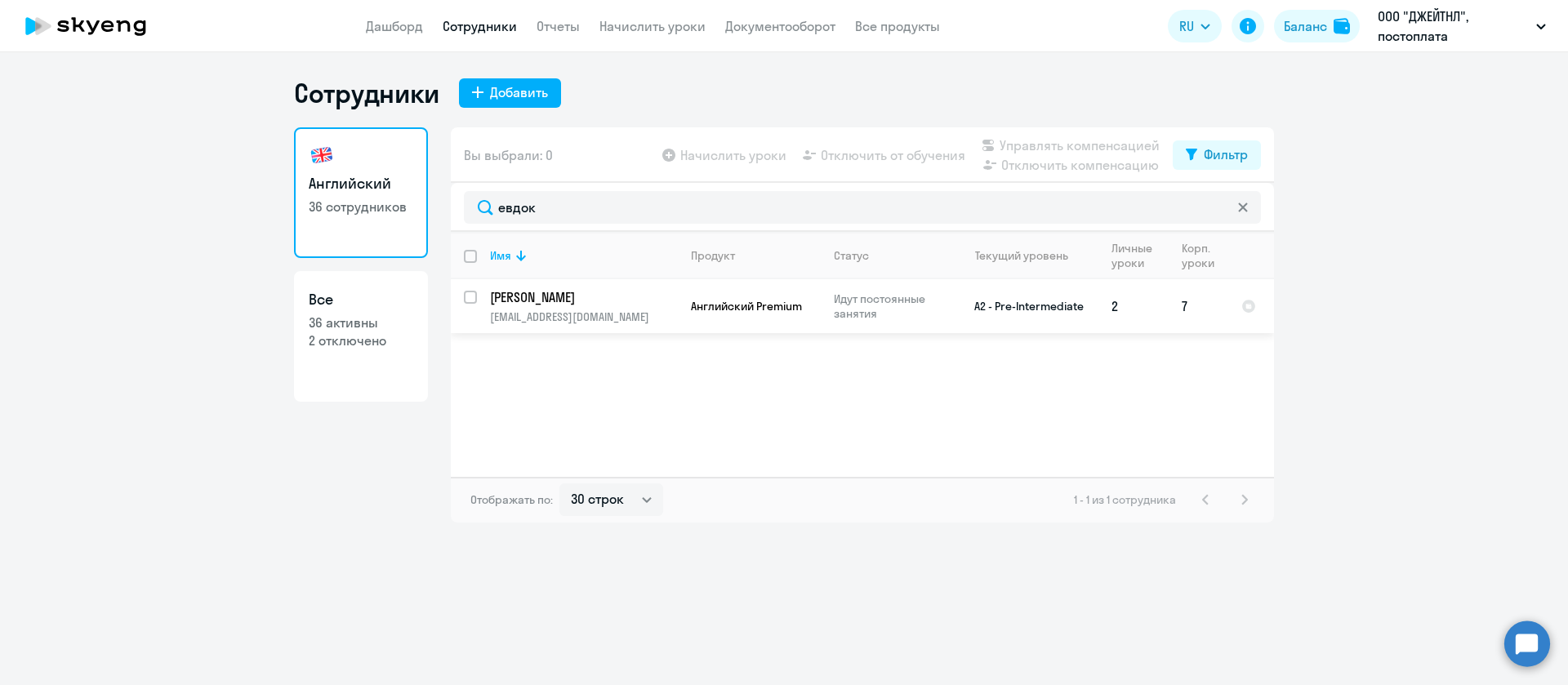
click at [641, 296] on p "[PERSON_NAME]" at bounding box center [582, 298] width 185 height 18
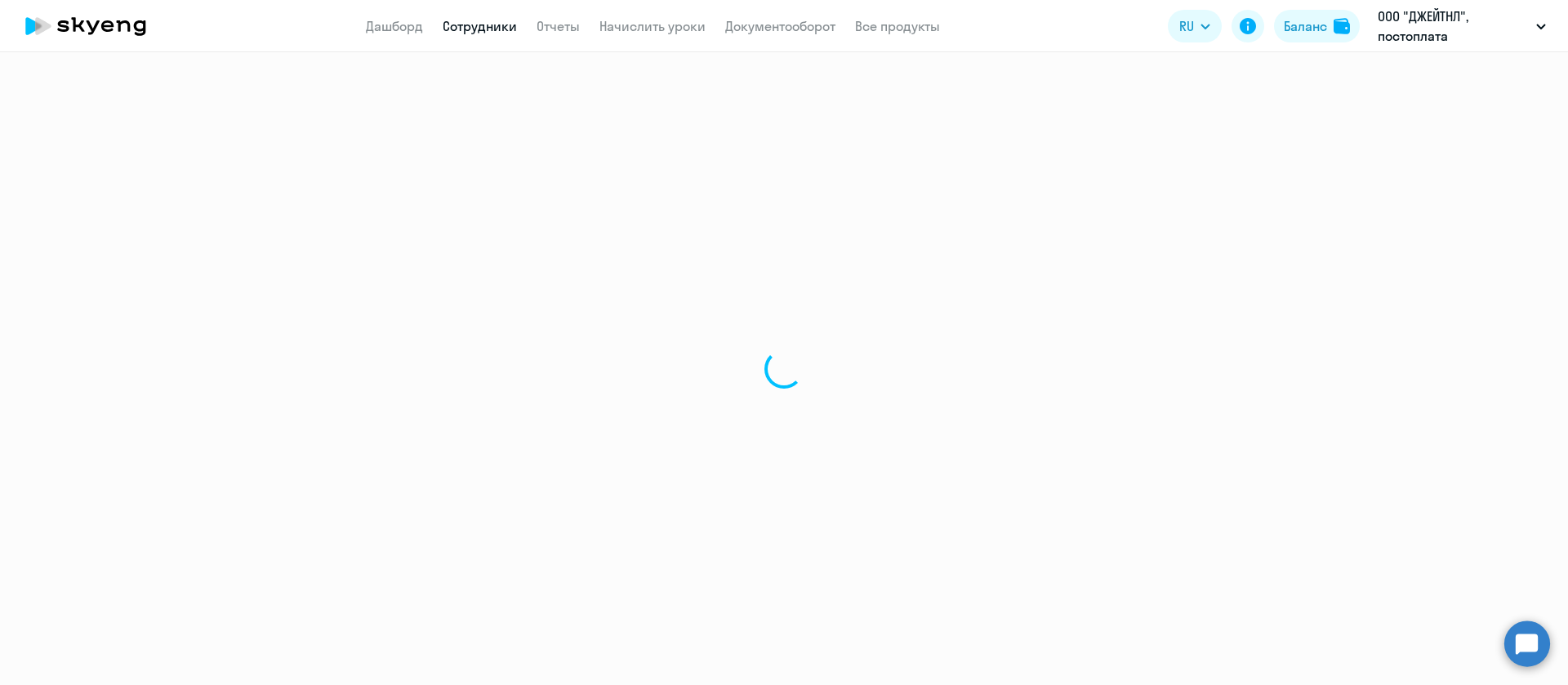
select select "english"
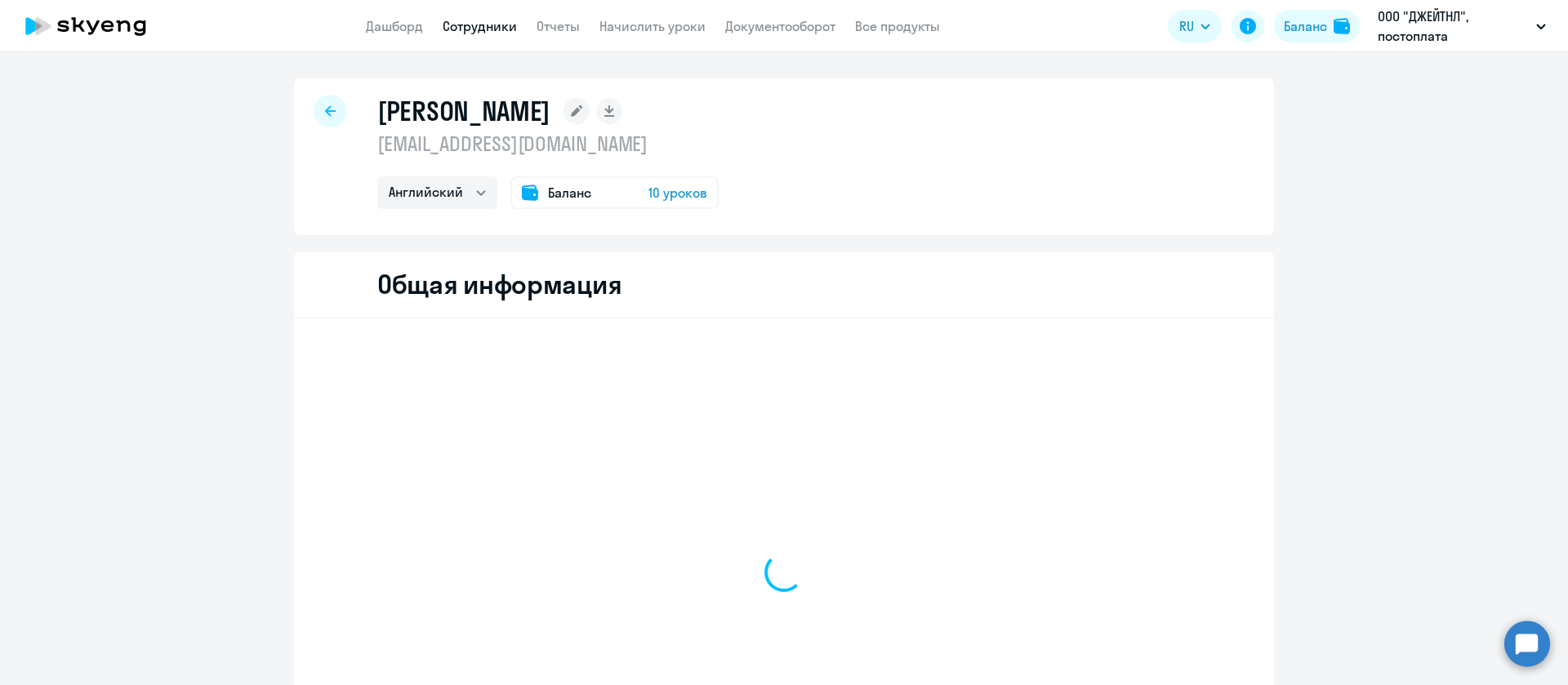
click at [490, 148] on p "[EMAIL_ADDRESS][DOMAIN_NAME]" at bounding box center [549, 143] width 341 height 26
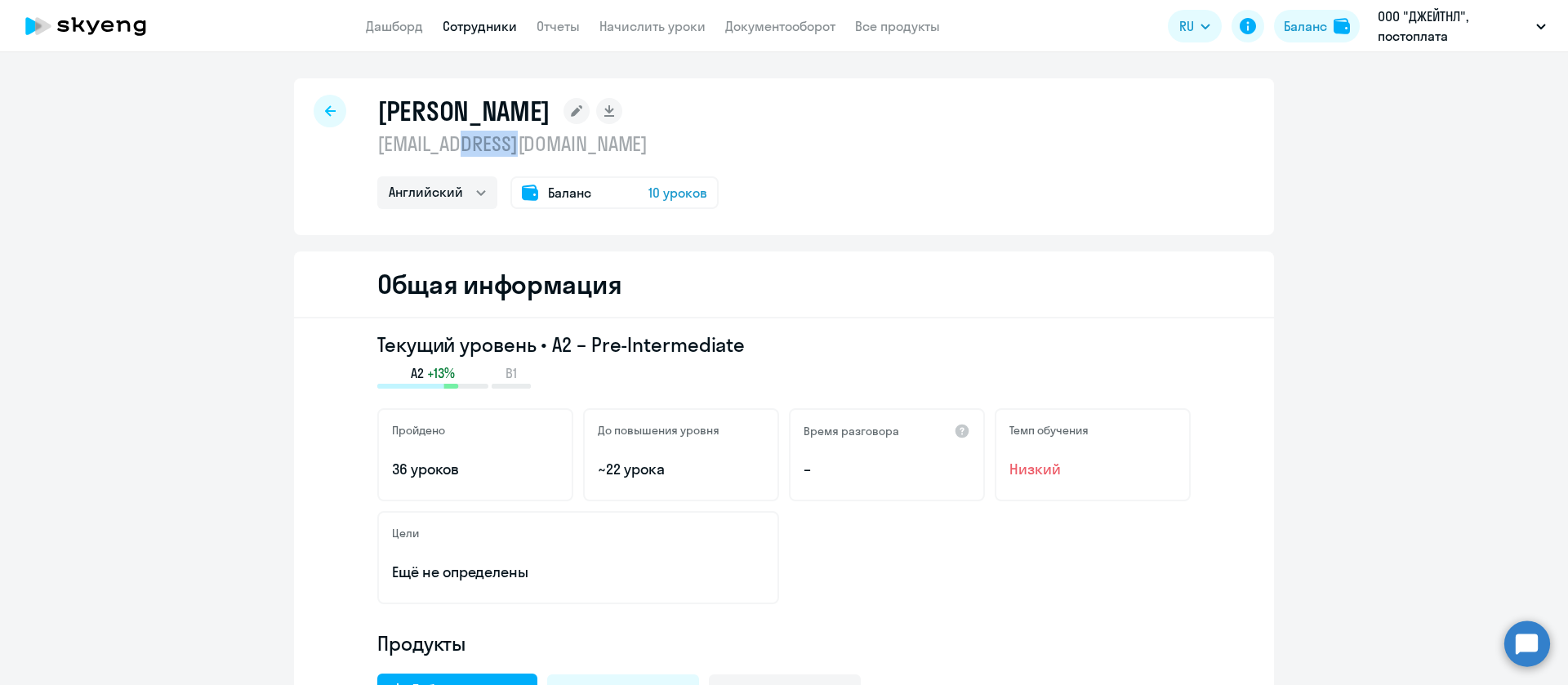
click at [490, 148] on p "[EMAIL_ADDRESS][DOMAIN_NAME]" at bounding box center [549, 143] width 341 height 26
copy p "[EMAIL_ADDRESS][DOMAIN_NAME]"
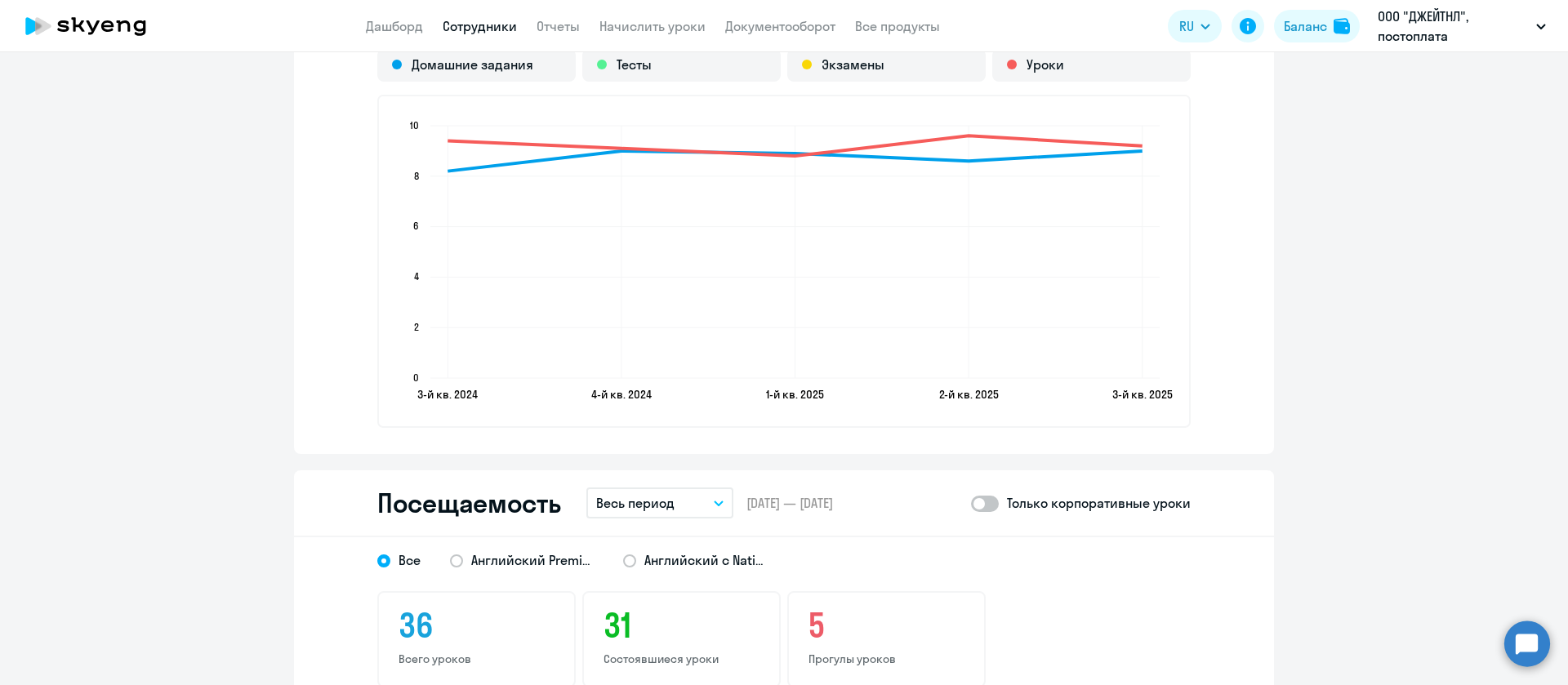
scroll to position [1959, 0]
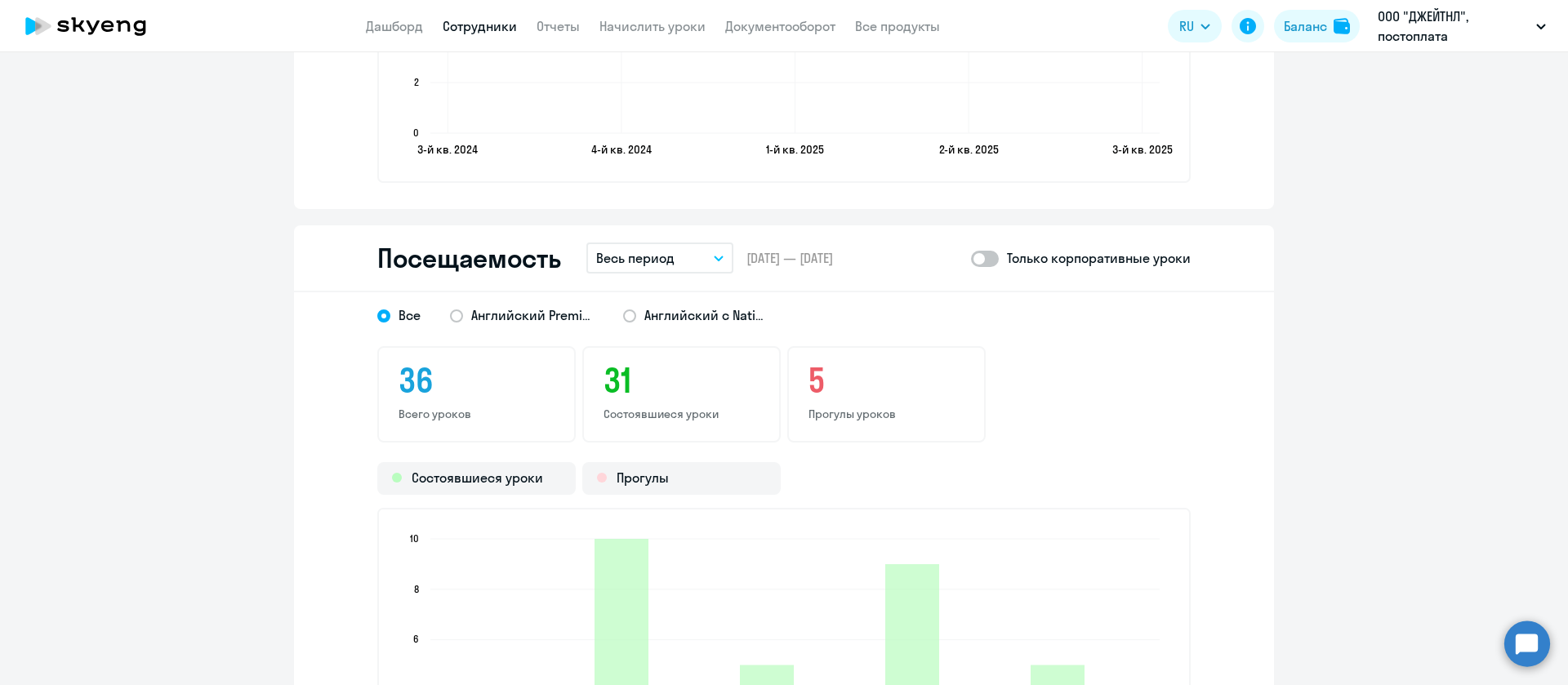
click at [679, 253] on button "Весь период" at bounding box center [660, 258] width 147 height 31
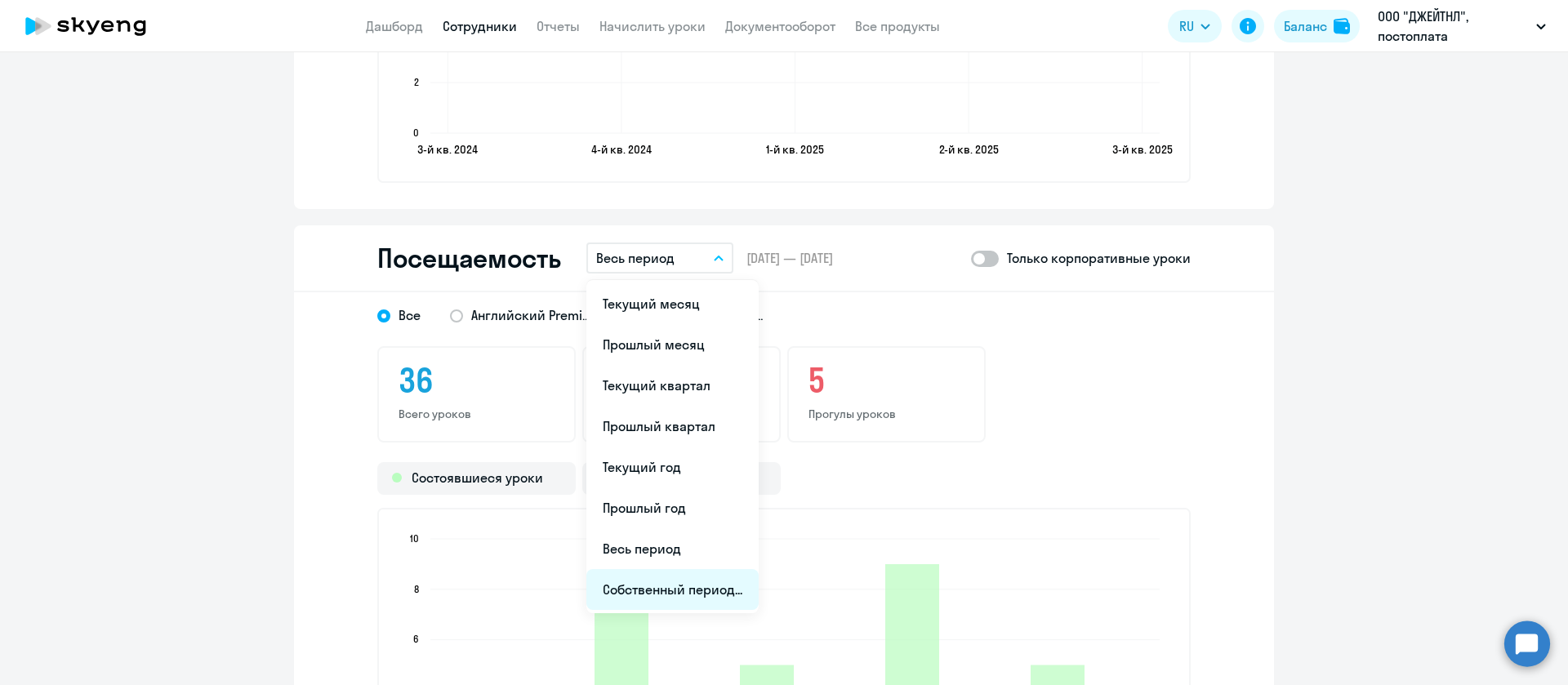
click at [709, 583] on li "Собственный период..." at bounding box center [672, 589] width 172 height 41
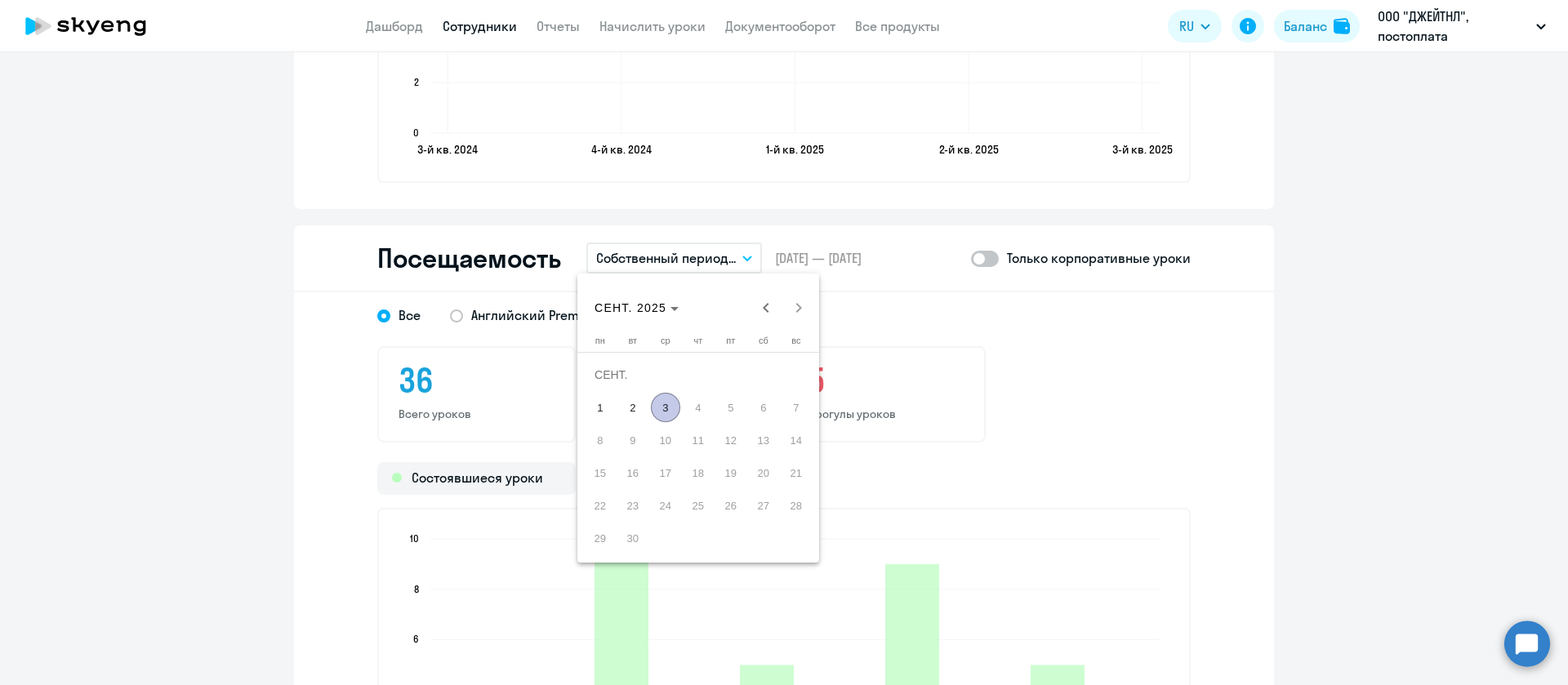
click at [699, 262] on div at bounding box center [784, 342] width 1568 height 685
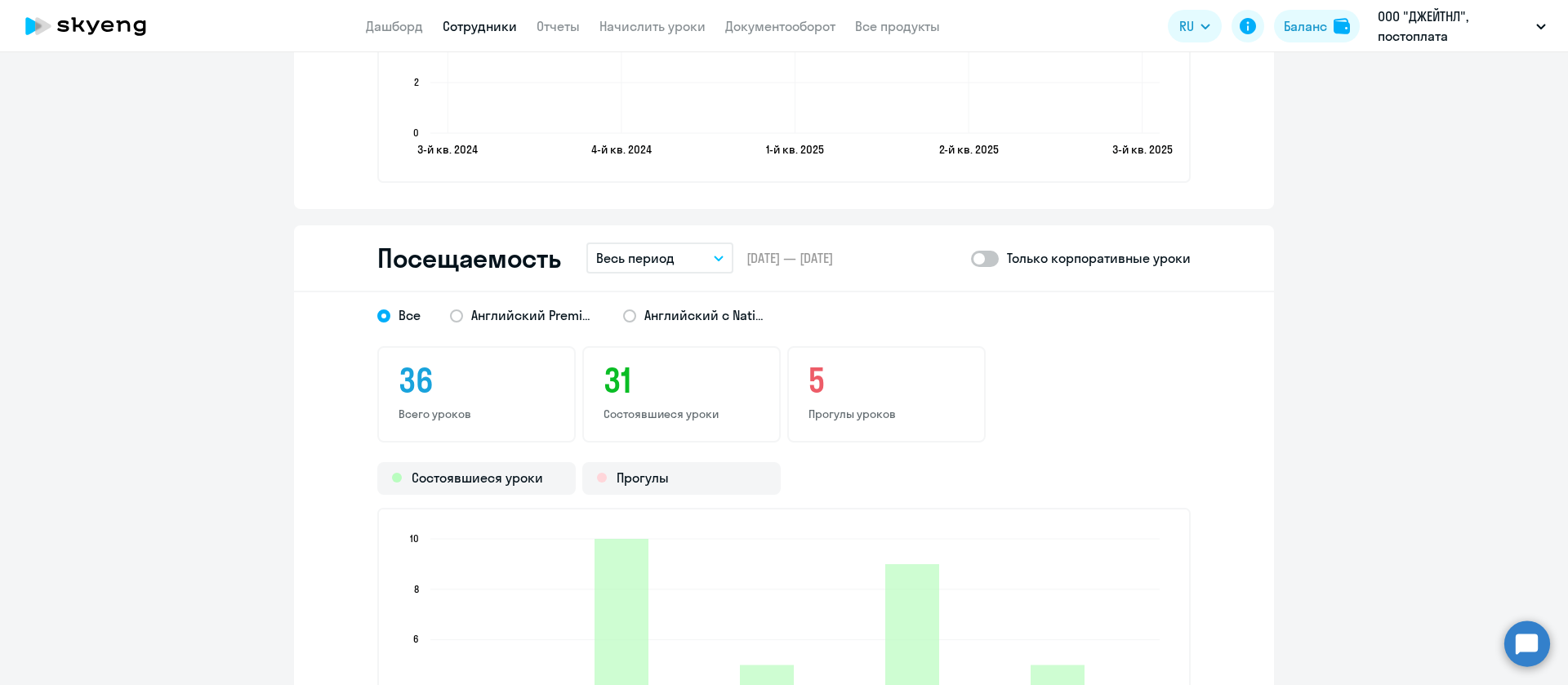
click at [706, 249] on button "Весь период" at bounding box center [660, 258] width 147 height 31
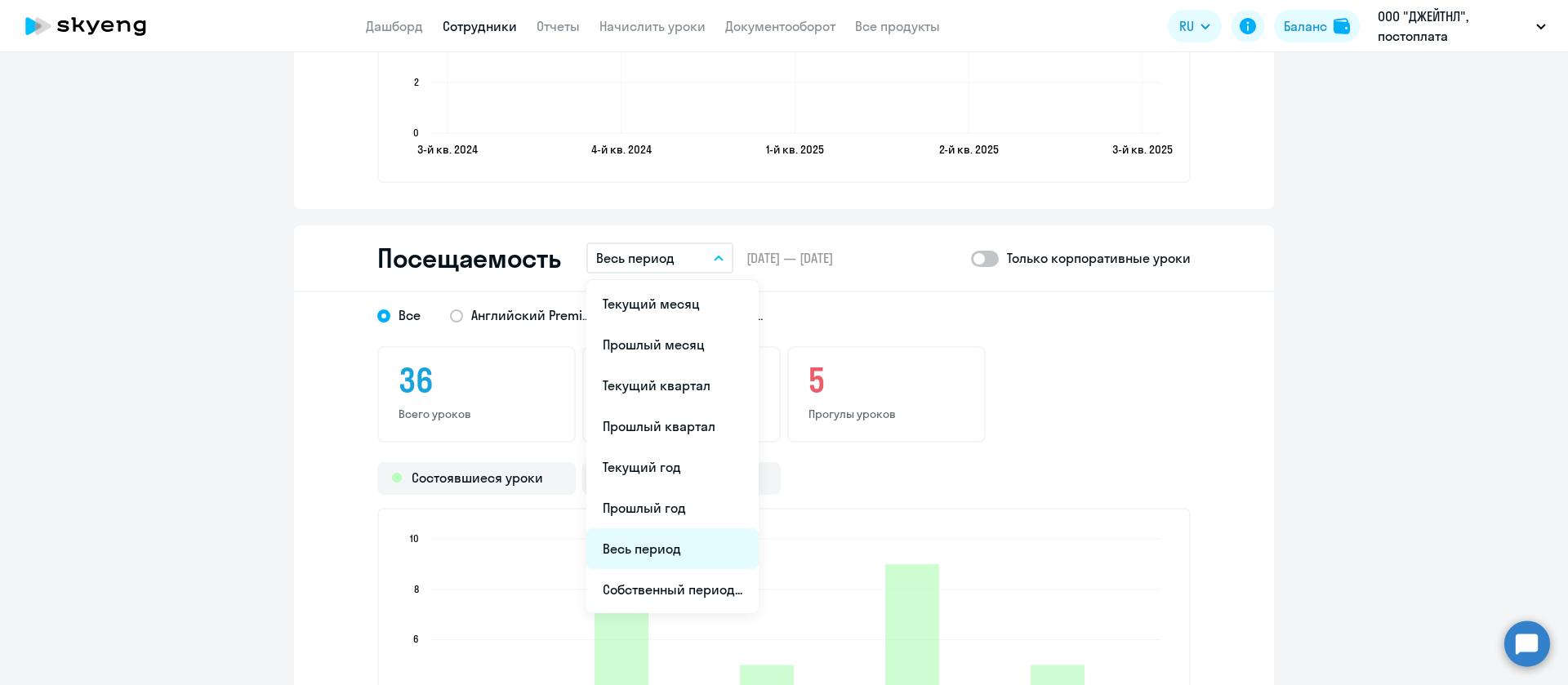
click at [672, 541] on li "Весь период" at bounding box center [672, 549] width 172 height 41
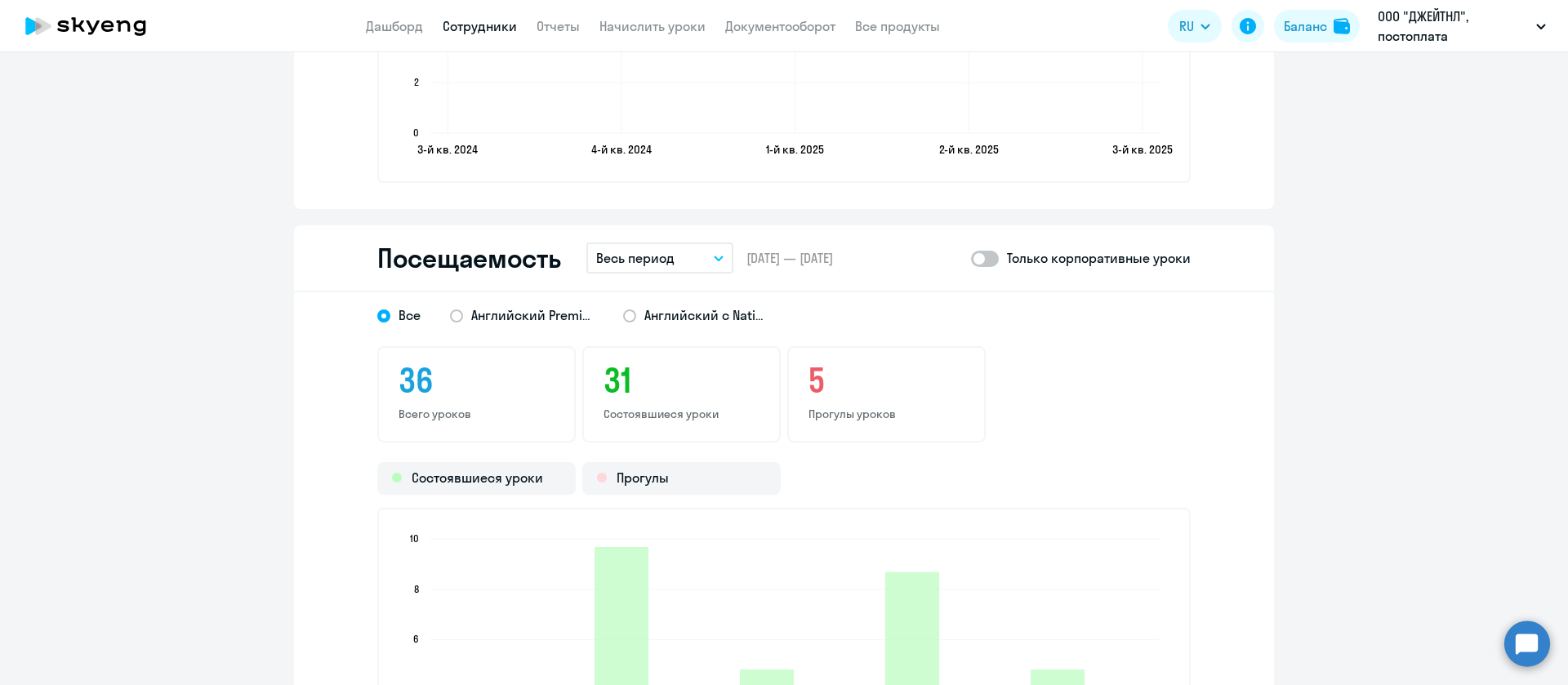
click at [1030, 425] on div "36 Всего уроков 31 Состоявшиеся уроки 5 Прогулы уроков" at bounding box center [784, 394] width 813 height 96
click at [997, 256] on div "Только корпоративные уроки" at bounding box center [1081, 258] width 219 height 20
click at [977, 260] on span at bounding box center [985, 259] width 28 height 16
click at [971, 259] on input "checkbox" at bounding box center [970, 258] width 1 height 1
checkbox input "true"
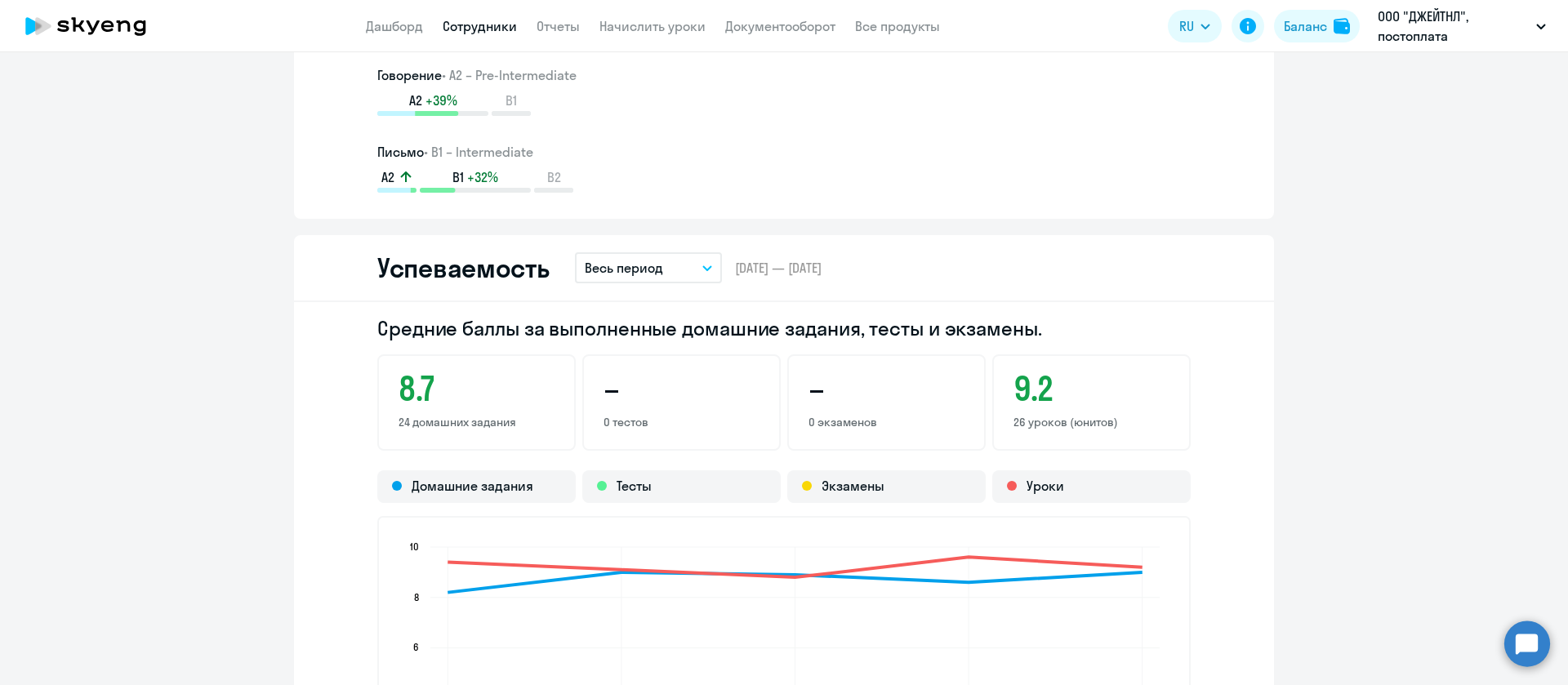
scroll to position [1102, 0]
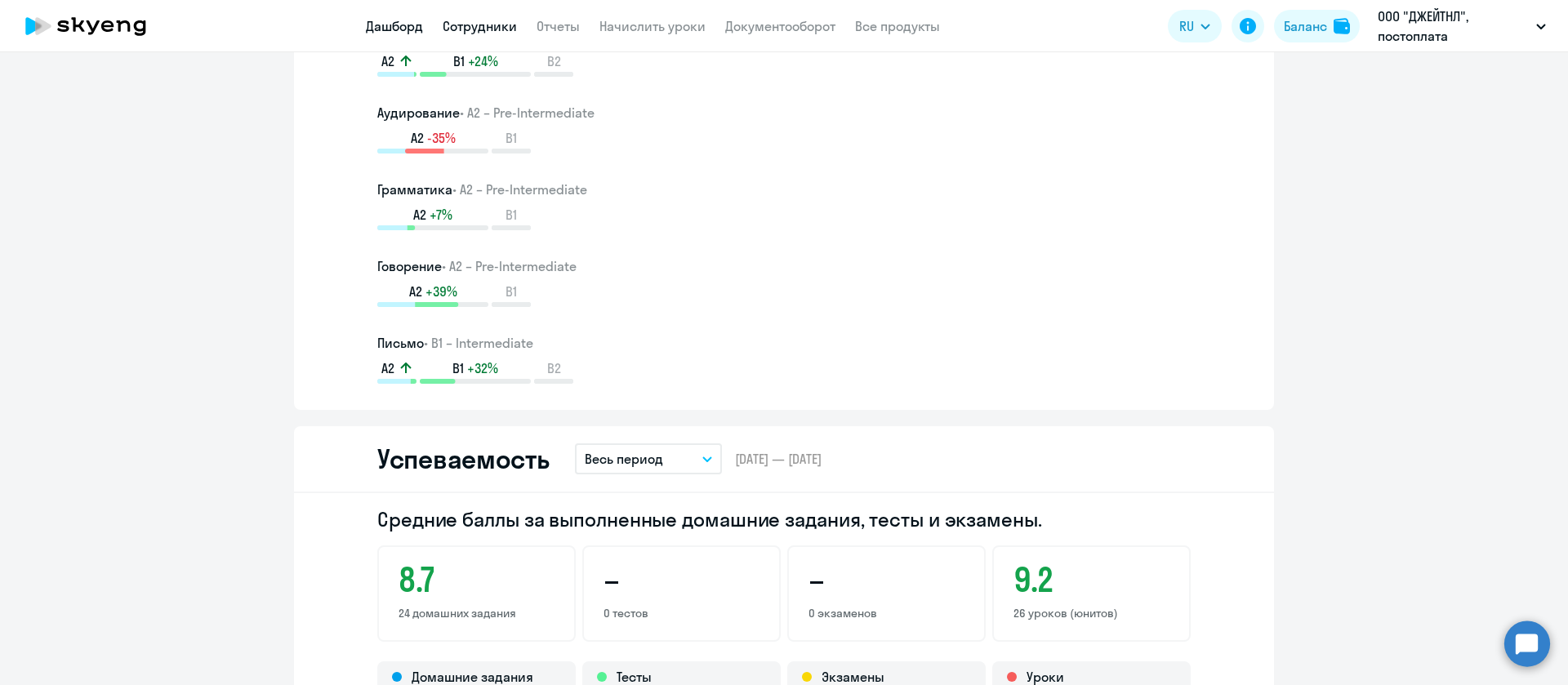
click at [386, 26] on link "Дашборд" at bounding box center [394, 26] width 57 height 16
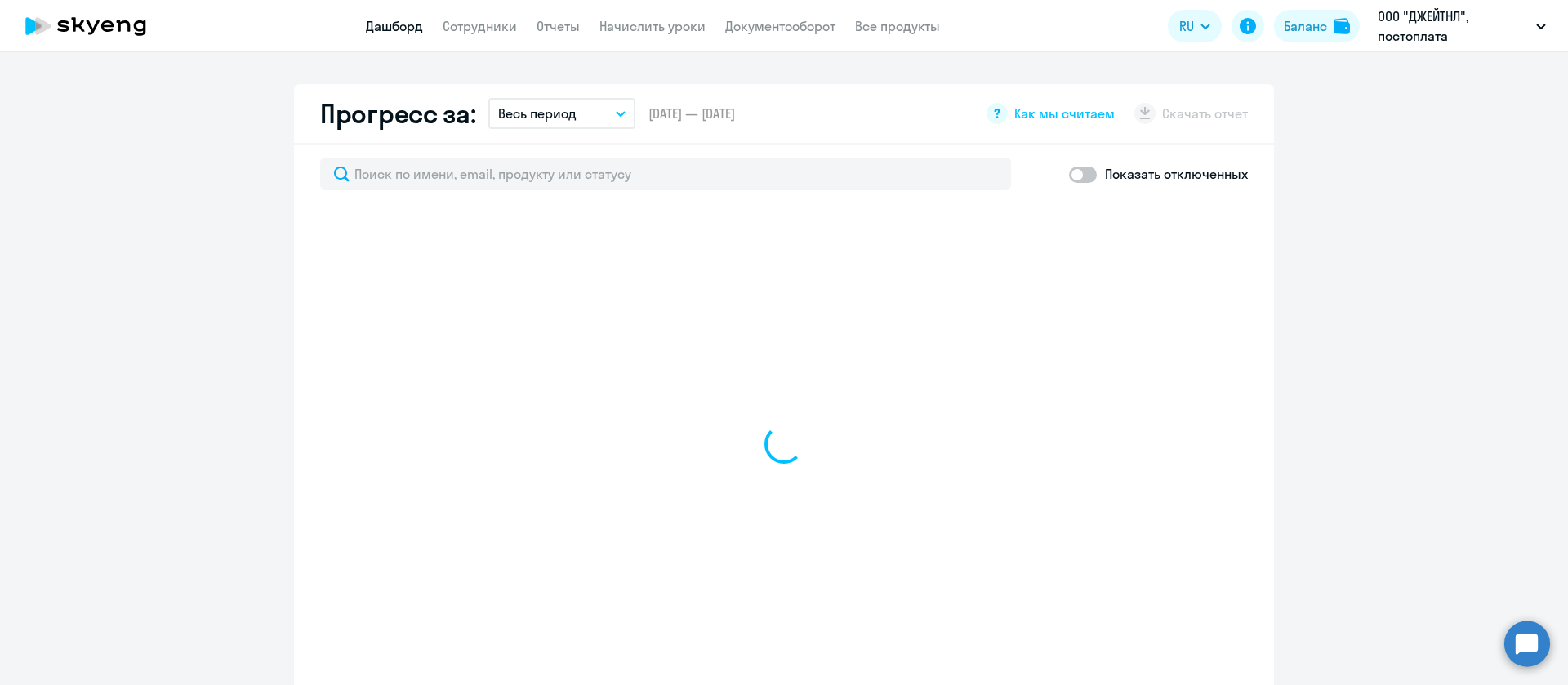
scroll to position [734, 0]
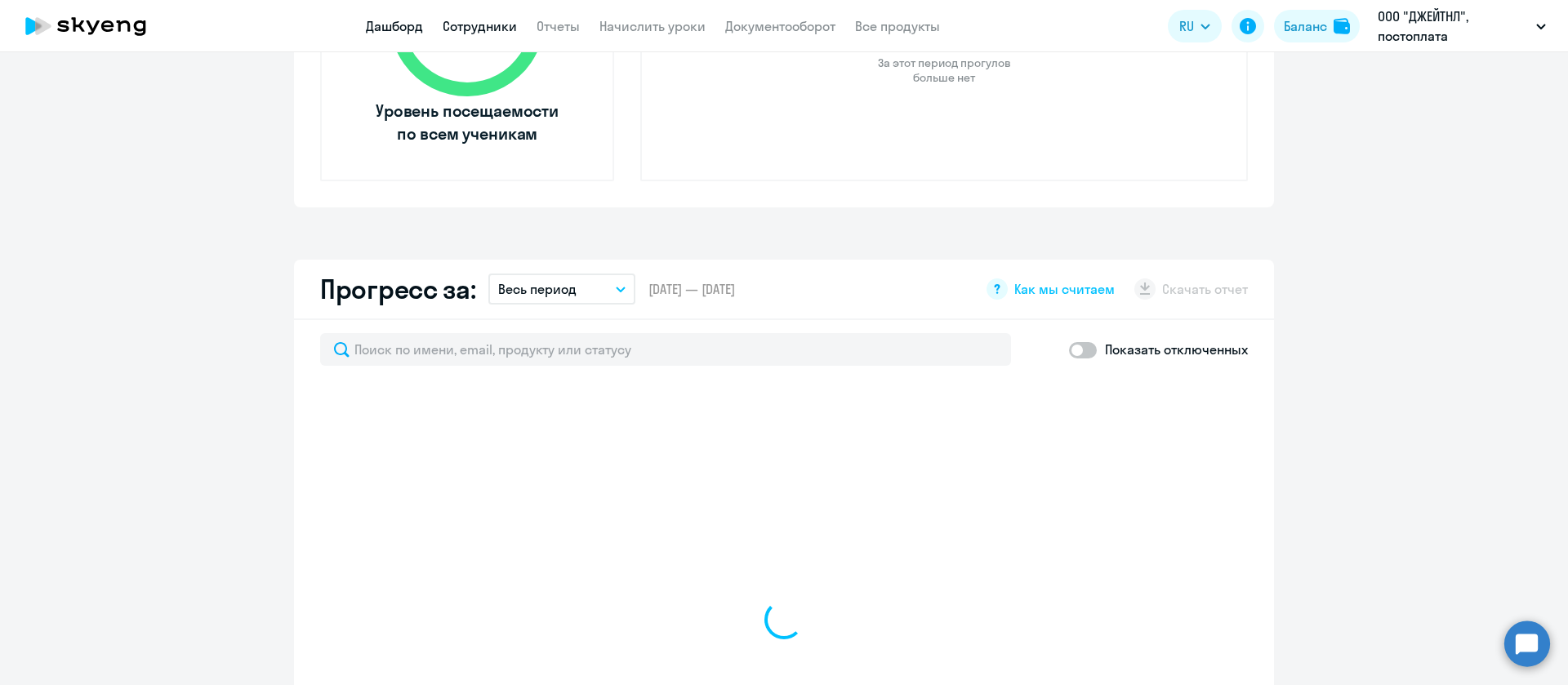
click at [483, 24] on link "Сотрудники" at bounding box center [480, 26] width 74 height 16
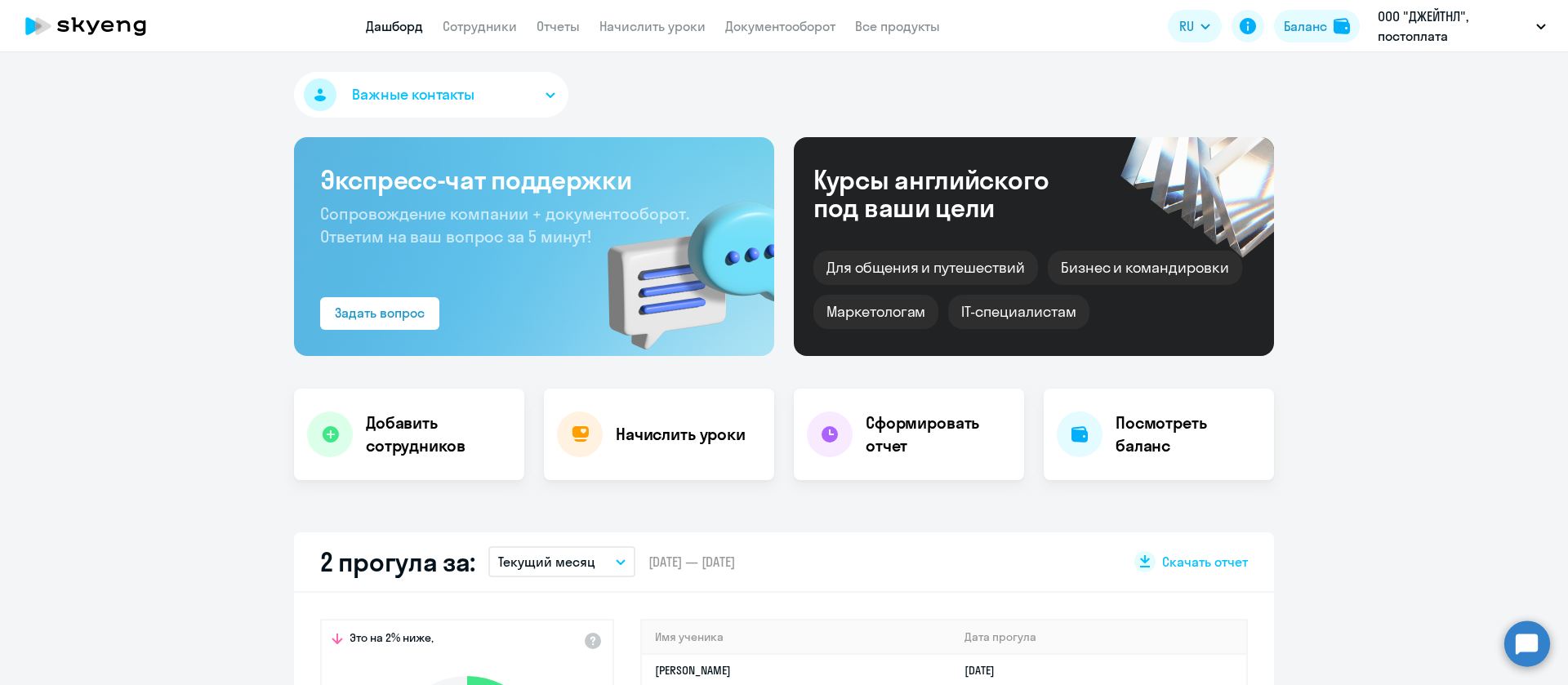
select select "30"
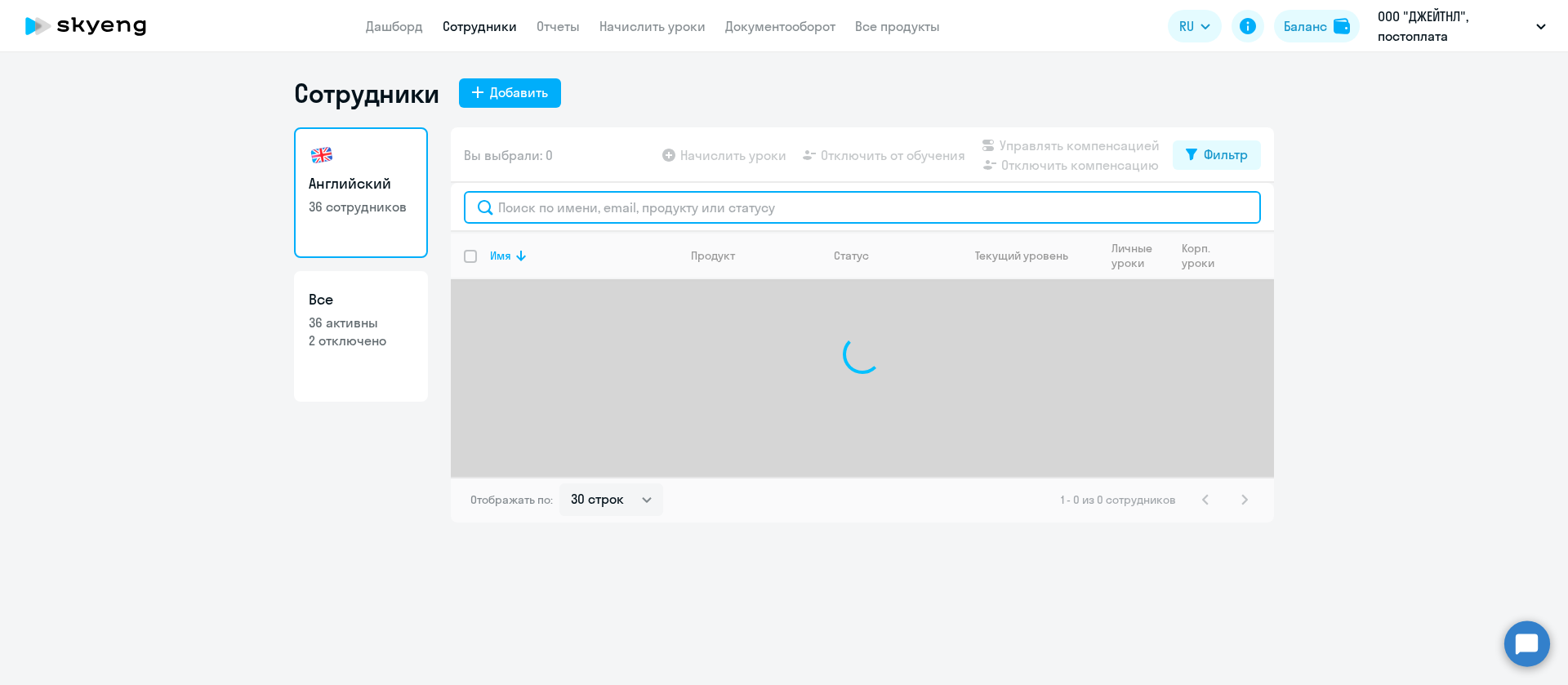
click at [557, 208] on input "text" at bounding box center [862, 208] width 798 height 33
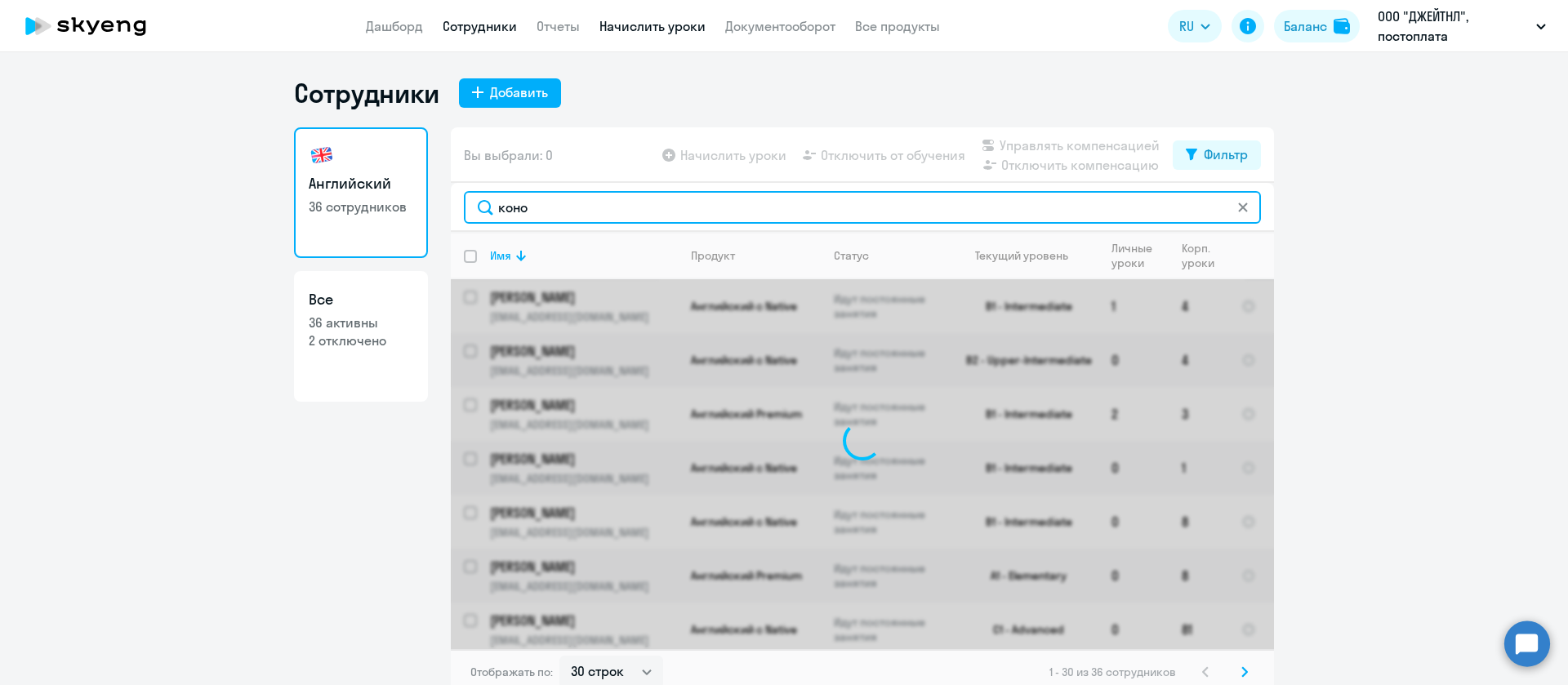
type input "коно"
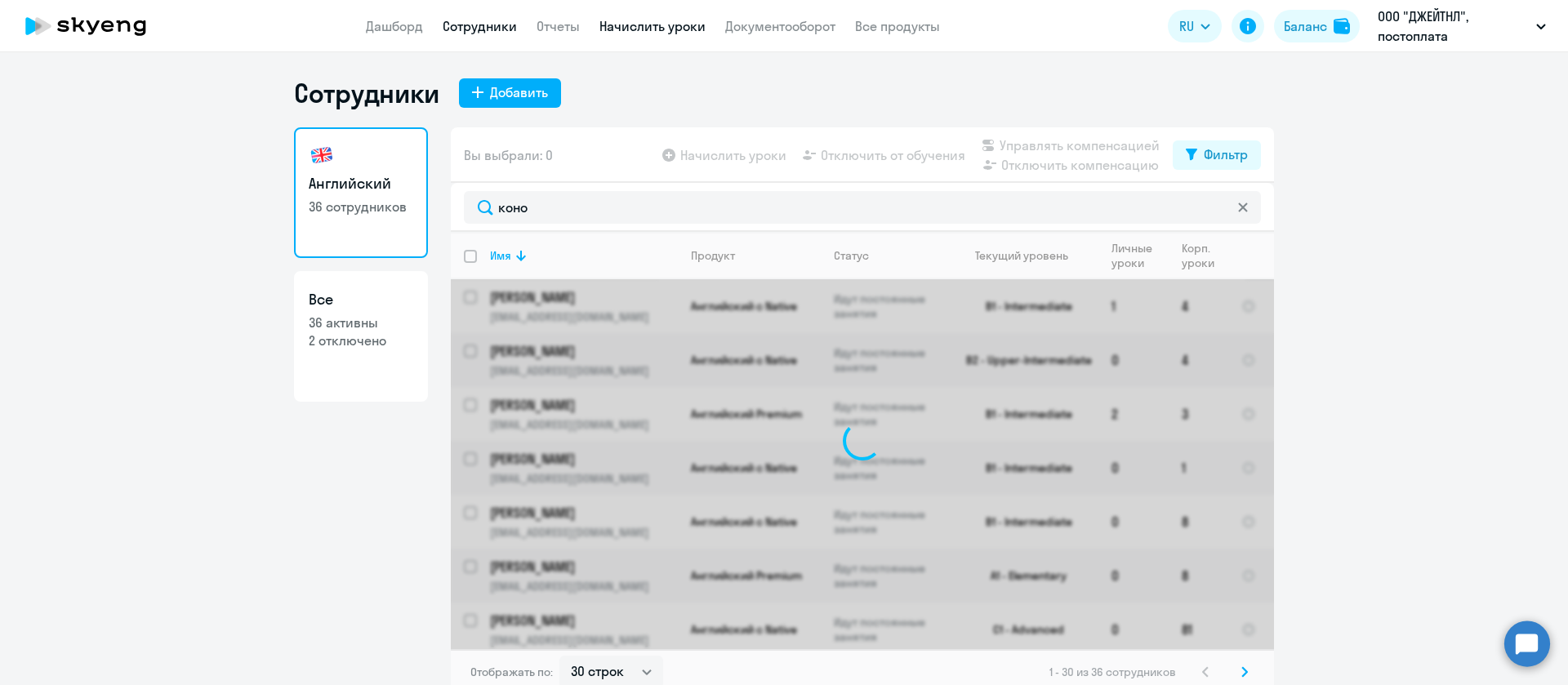
click at [690, 27] on link "Начислить уроки" at bounding box center [652, 26] width 106 height 16
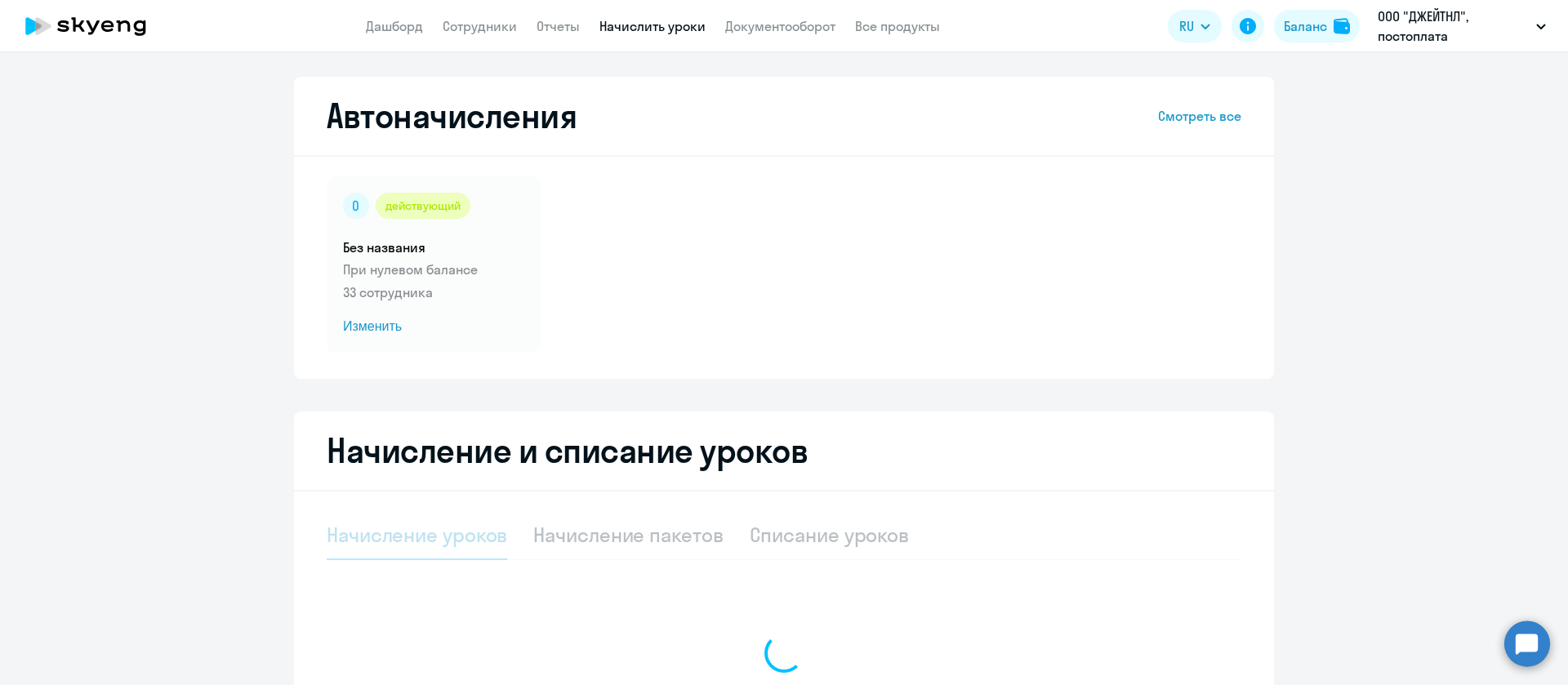
select select "10"
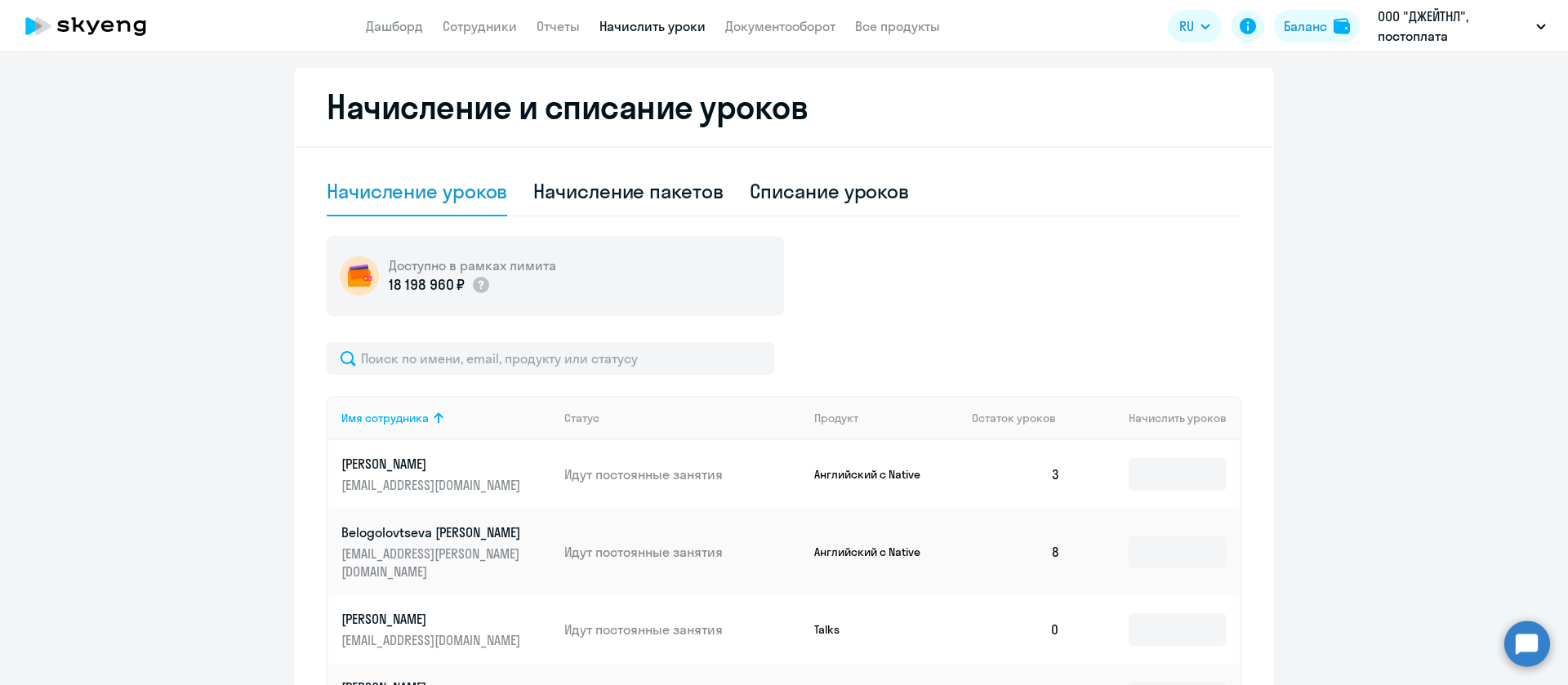
scroll to position [490, 0]
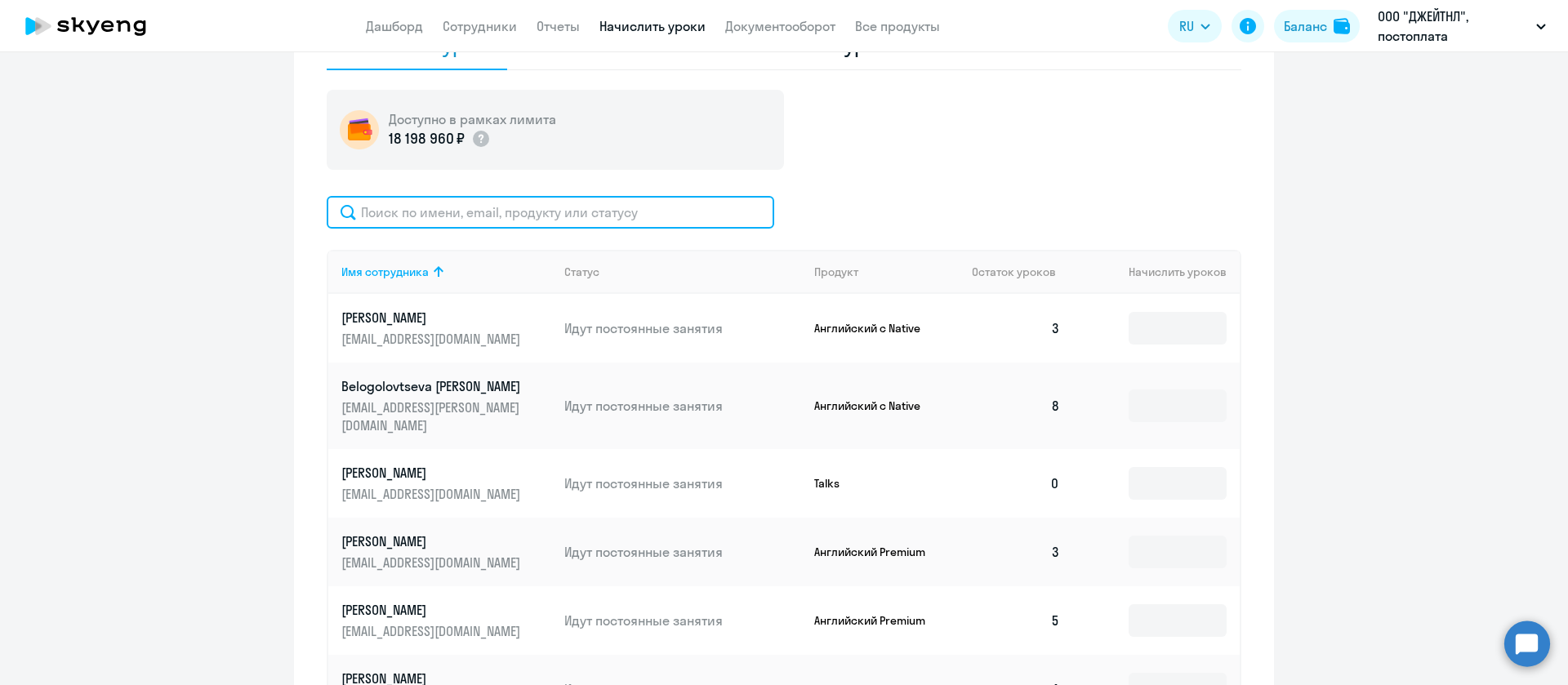
click at [524, 227] on input "text" at bounding box center [550, 213] width 448 height 33
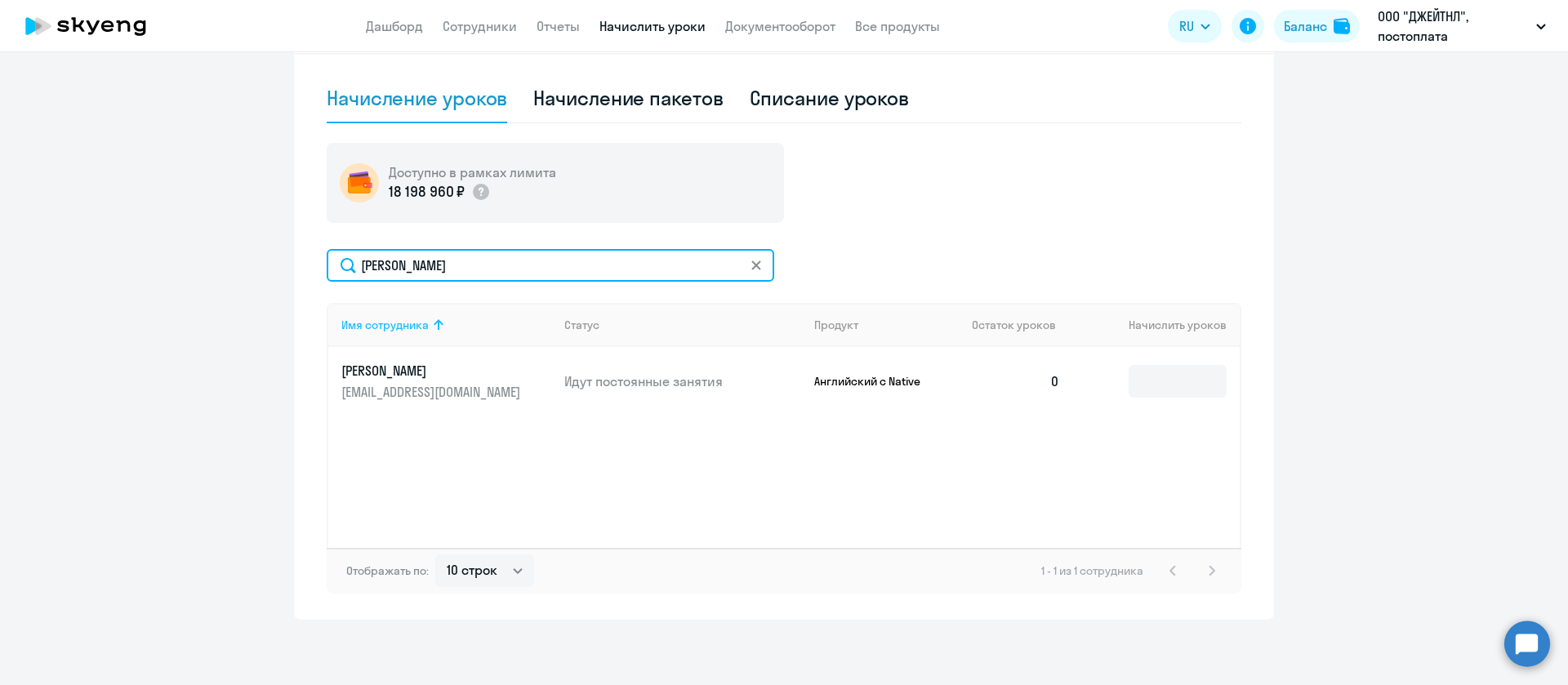
scroll to position [437, 0]
type input "[PERSON_NAME]"
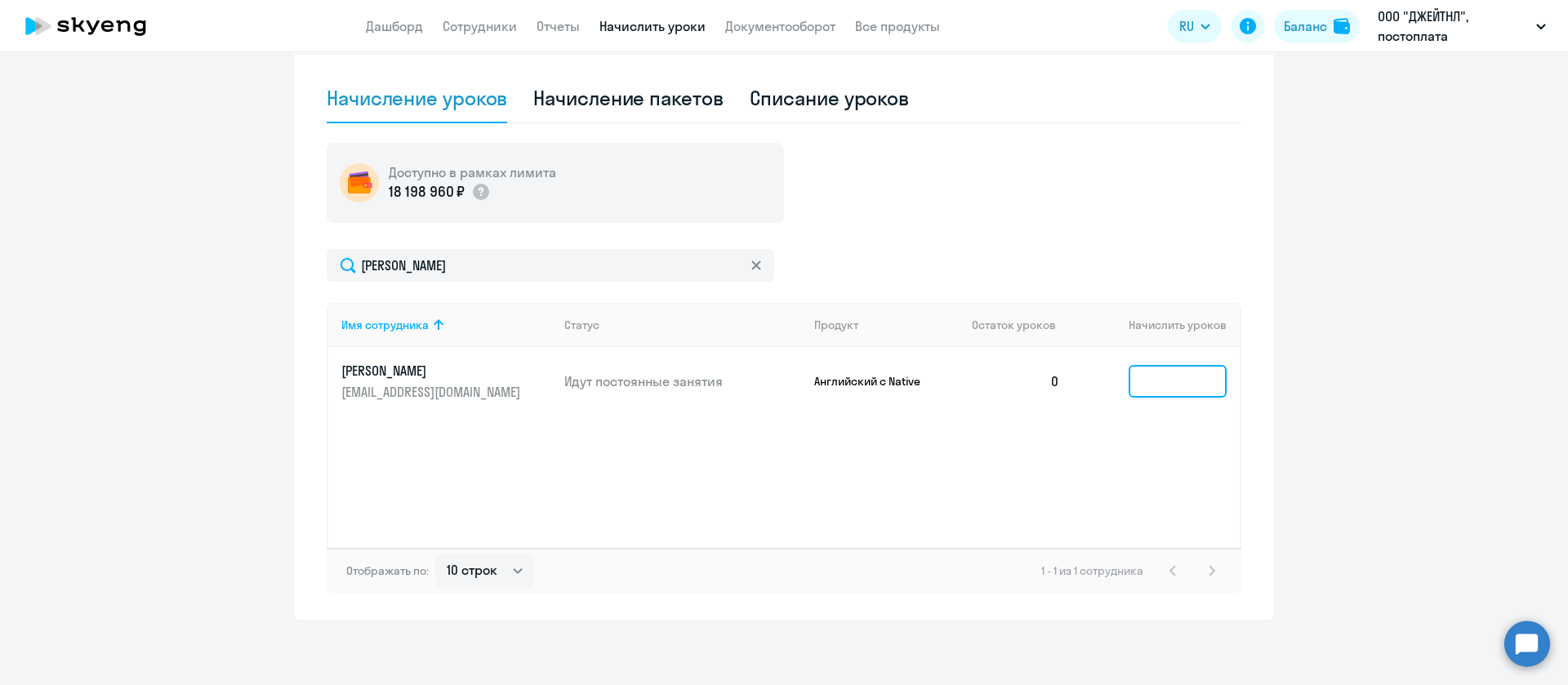
click at [1151, 378] on input at bounding box center [1178, 382] width 98 height 33
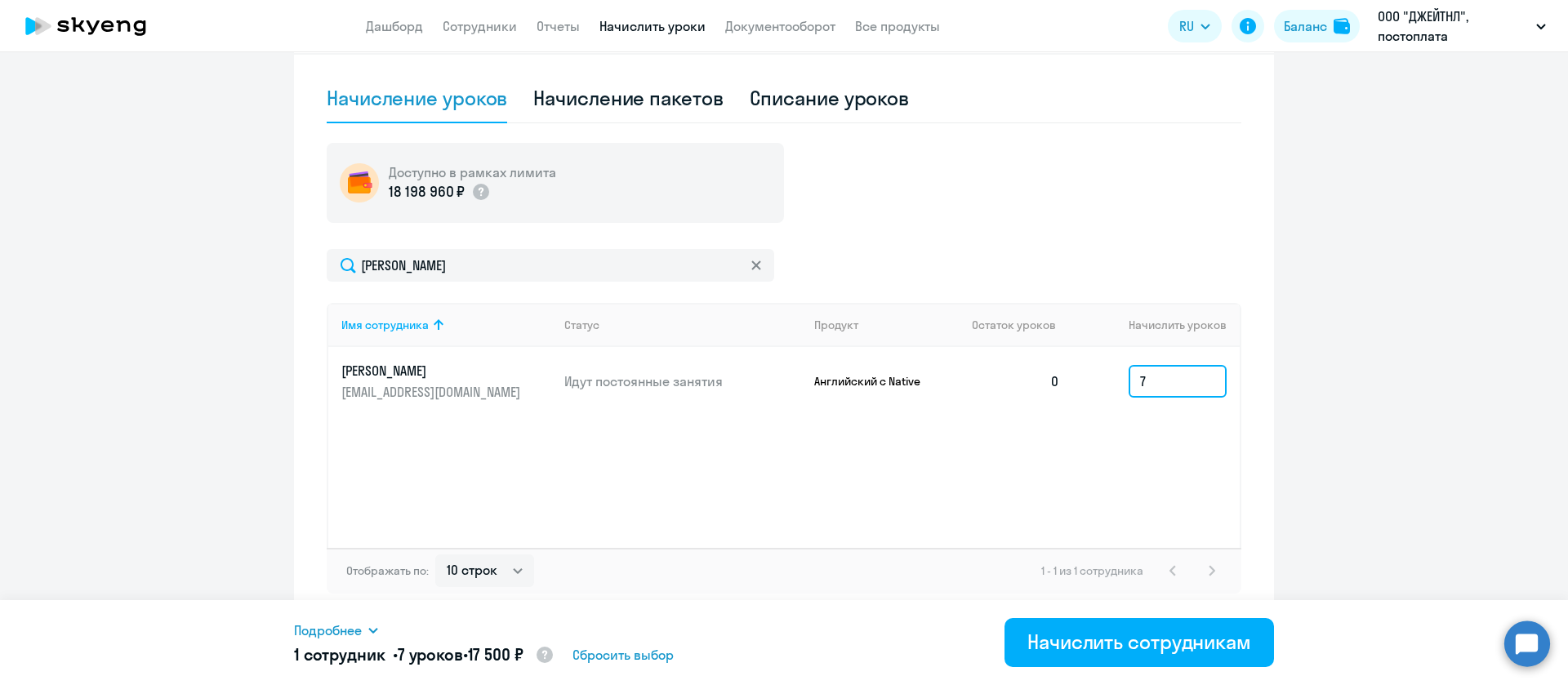
type input "7"
click at [1195, 606] on div "Подробнее Имя сотрудника Продукт Начислить уроков Цена за 1 [PERSON_NAME] с Nat…" at bounding box center [784, 642] width 980 height 85
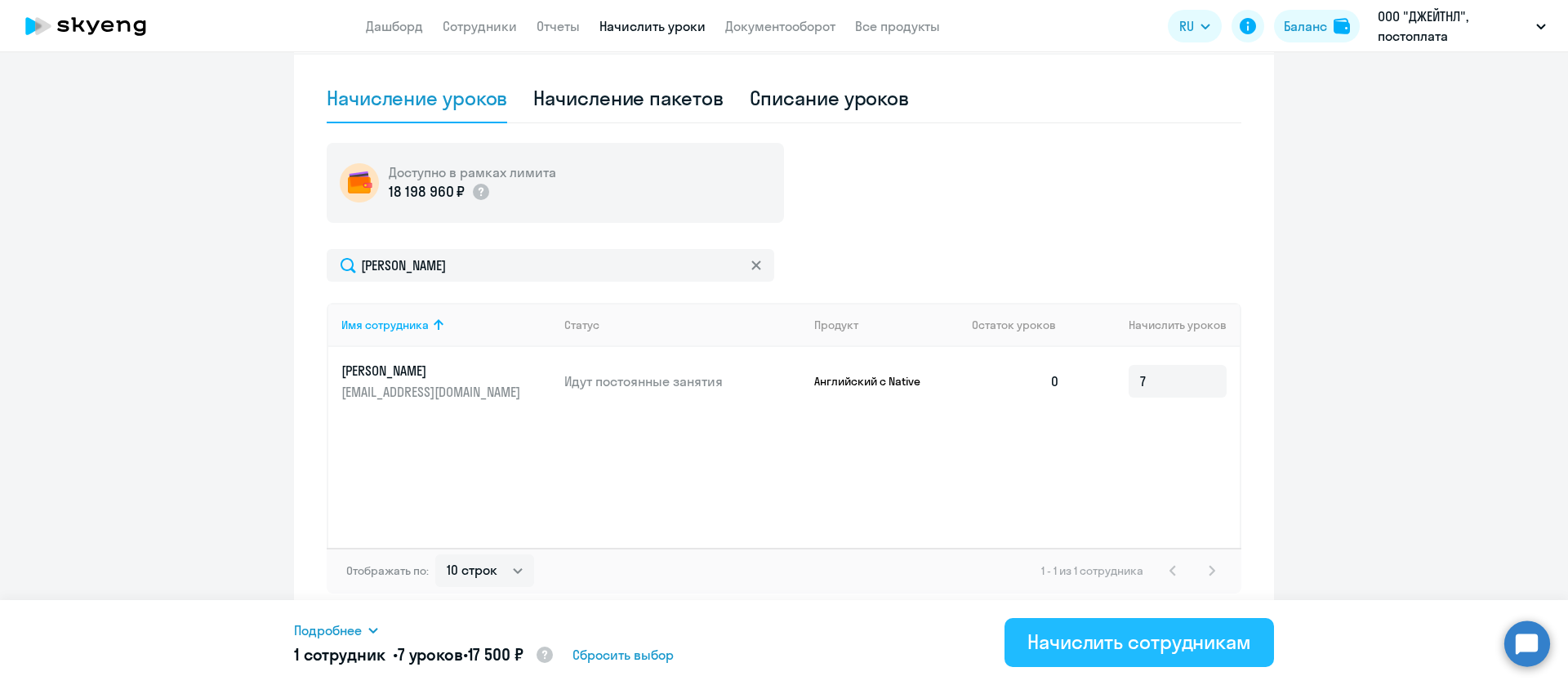
click at [1202, 640] on div "Начислить сотрудникам" at bounding box center [1139, 642] width 224 height 26
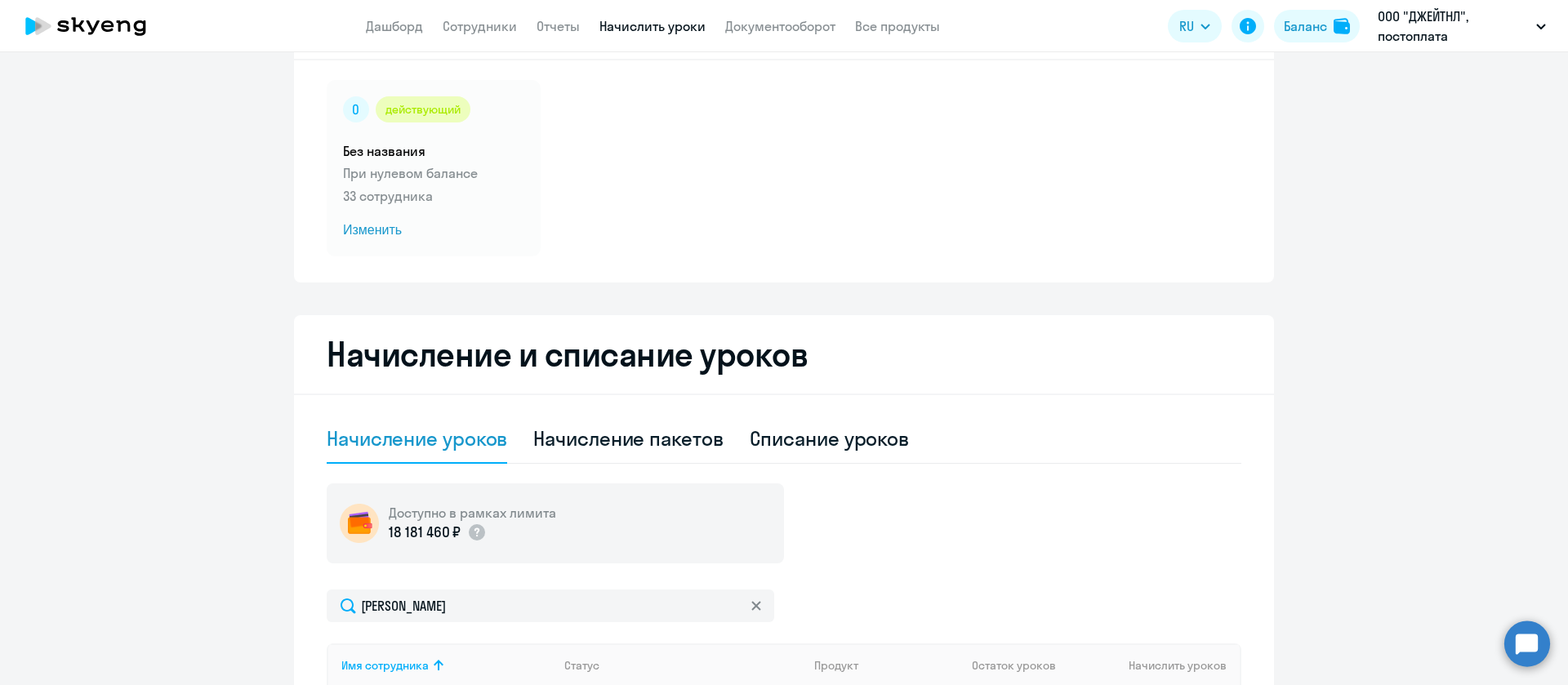
scroll to position [0, 0]
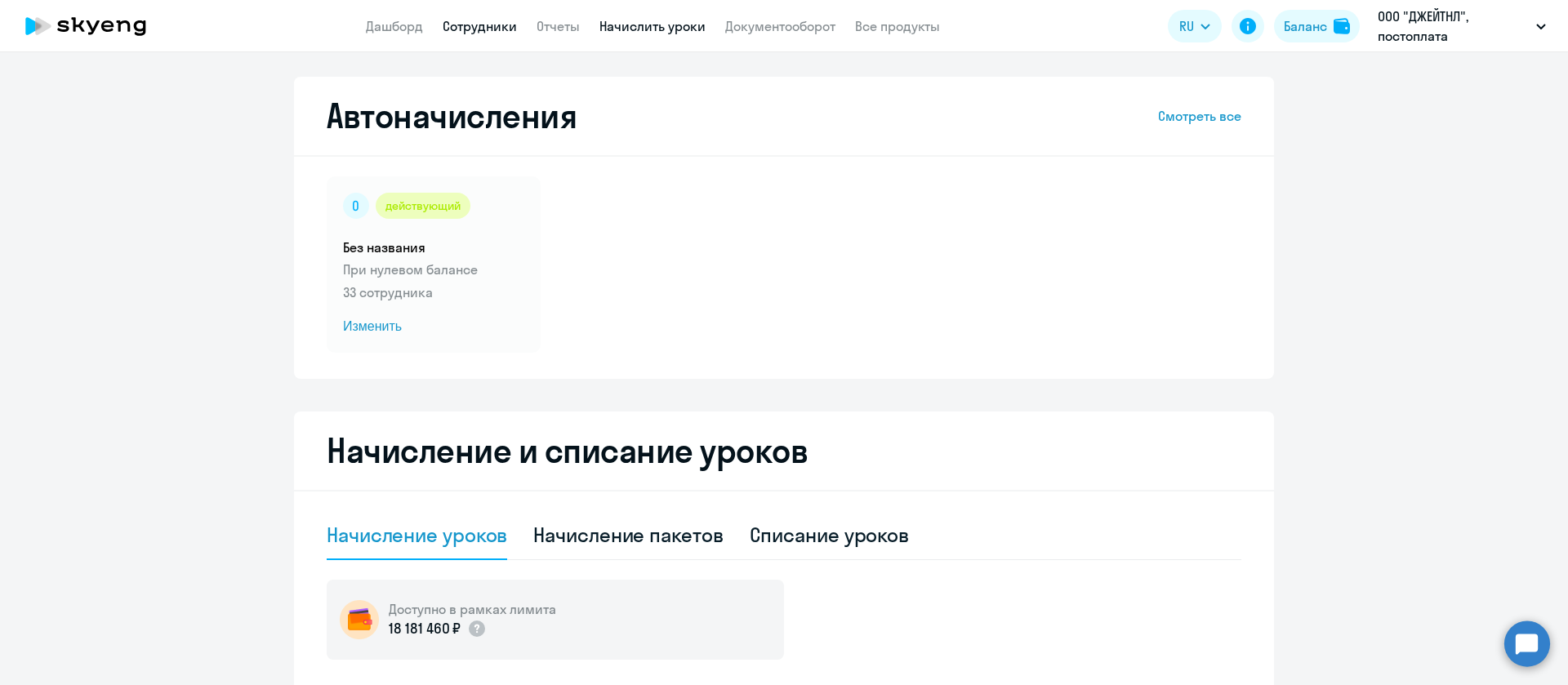
click at [490, 21] on link "Сотрудники" at bounding box center [480, 26] width 74 height 16
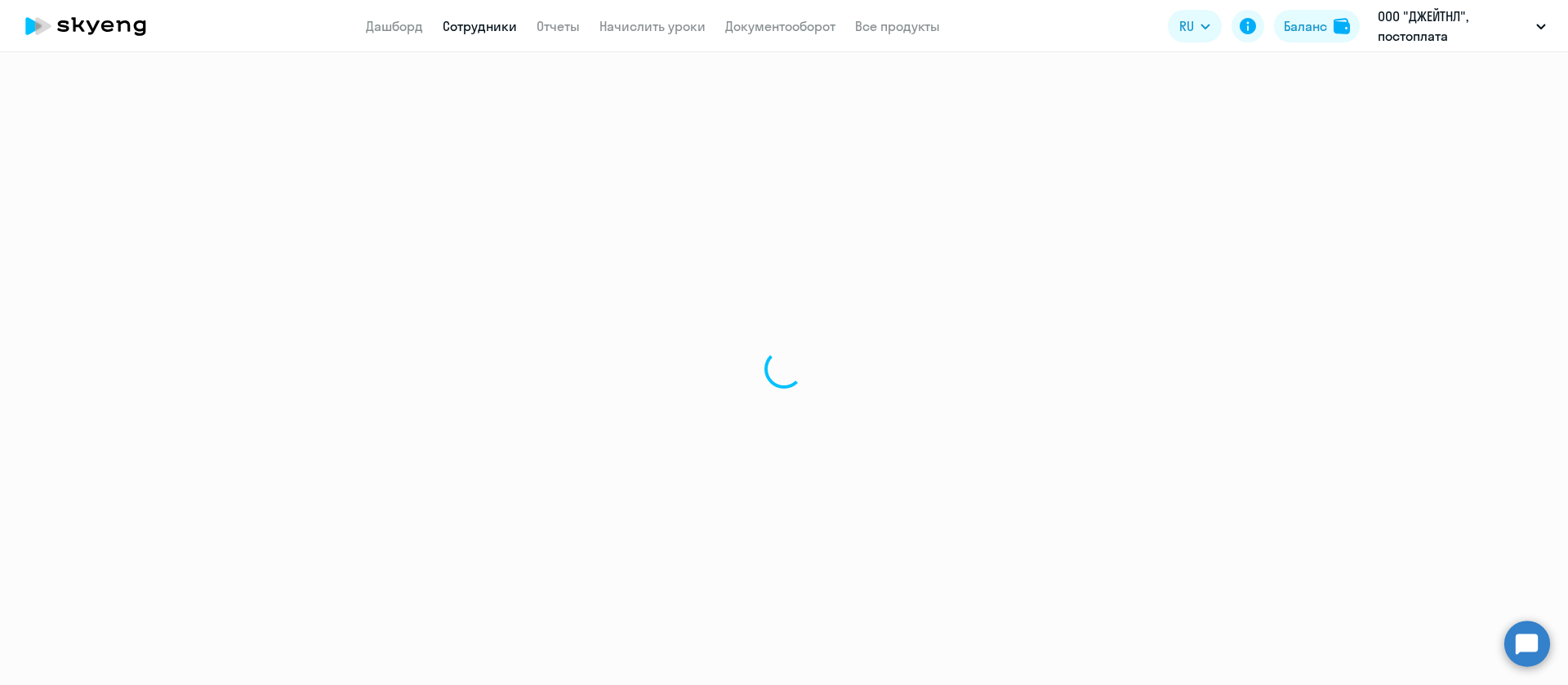
select select "30"
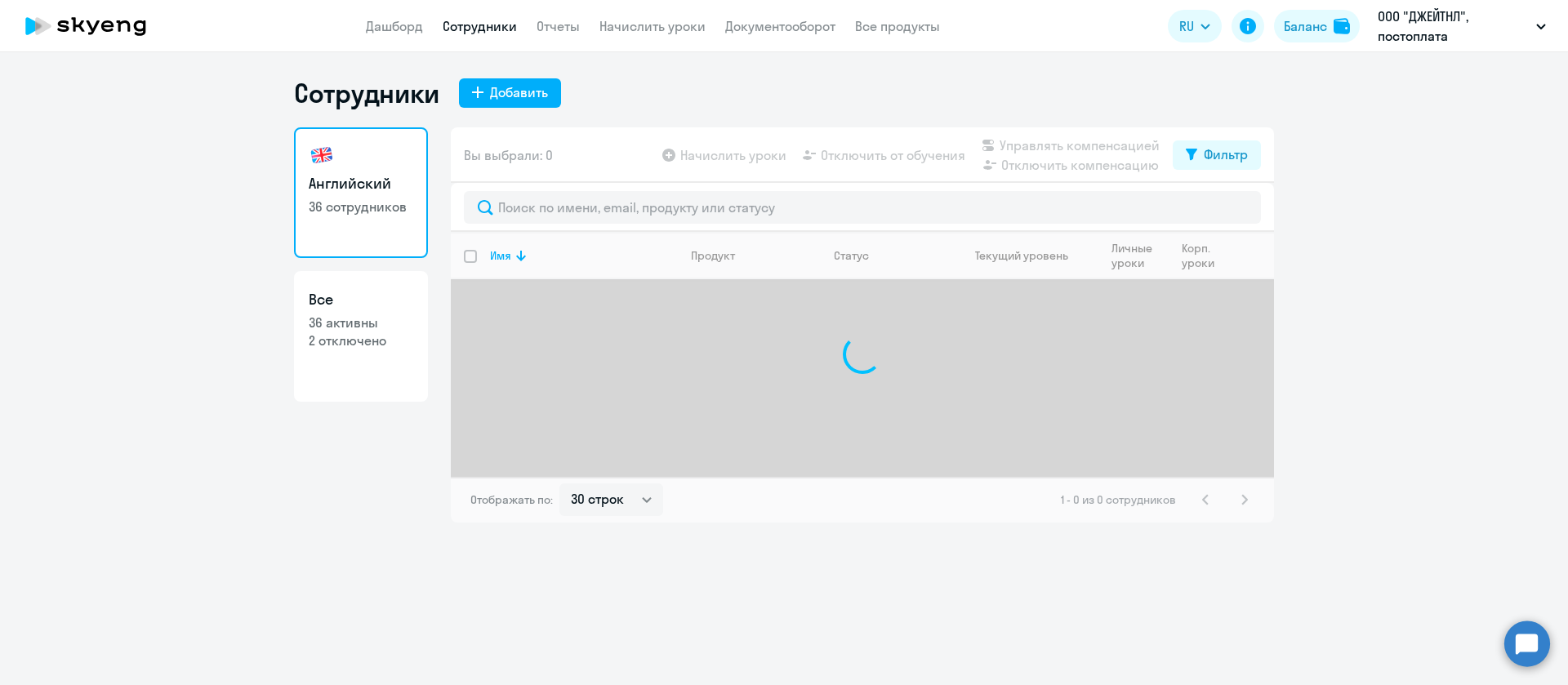
click at [565, 186] on div at bounding box center [863, 207] width 823 height 49
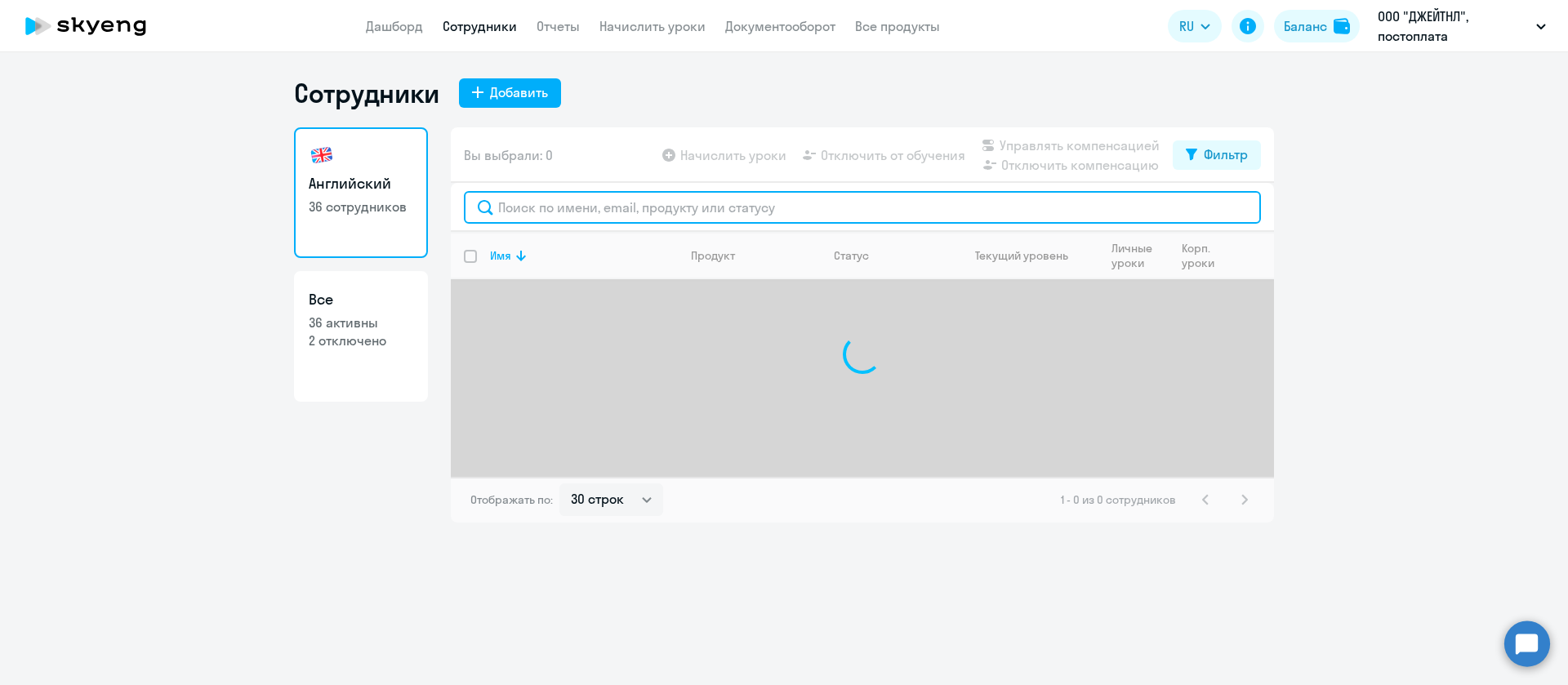
click at [562, 208] on input "text" at bounding box center [862, 208] width 798 height 33
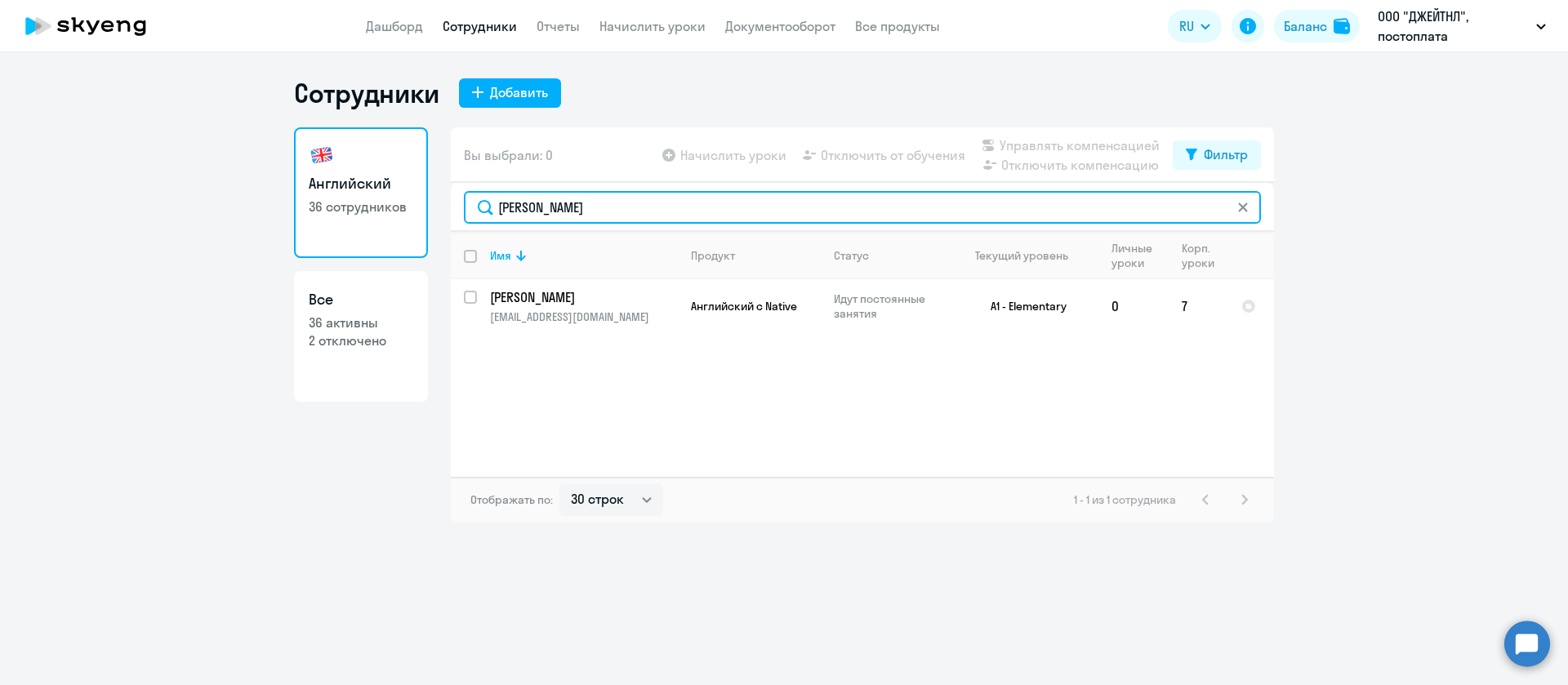
type input "[PERSON_NAME]"
